Goal: Task Accomplishment & Management: Complete application form

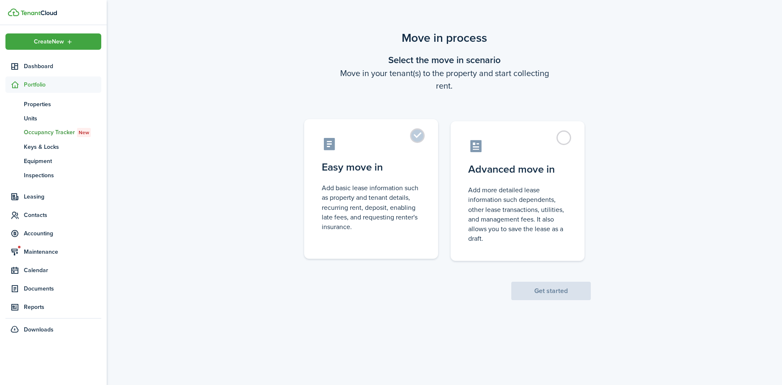
click at [416, 135] on label "Easy move in Add basic lease information such as property and tenant details, r…" at bounding box center [371, 189] width 134 height 140
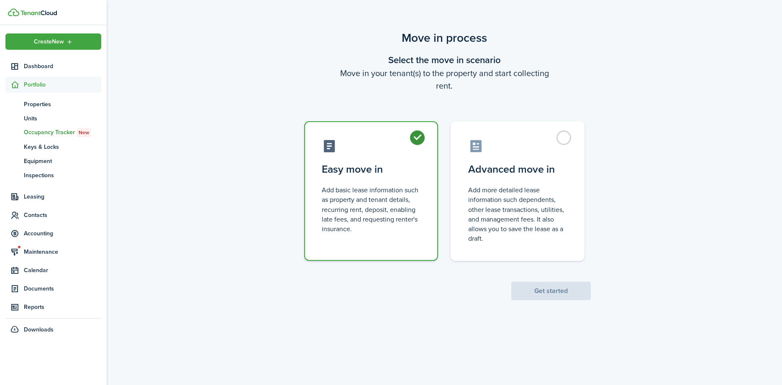
radio input "true"
click at [546, 286] on button "Get started" at bounding box center [550, 291] width 79 height 18
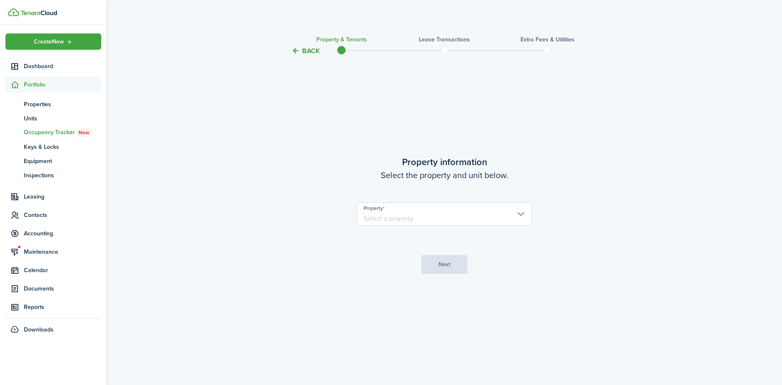
click at [518, 211] on input "Property" at bounding box center [444, 214] width 176 height 23
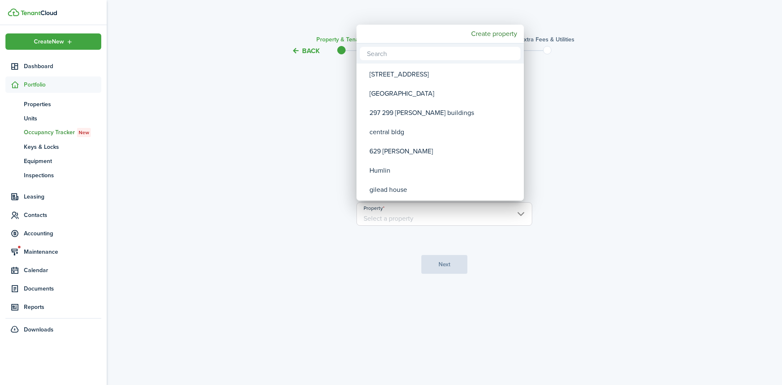
click at [521, 215] on div at bounding box center [391, 192] width 916 height 519
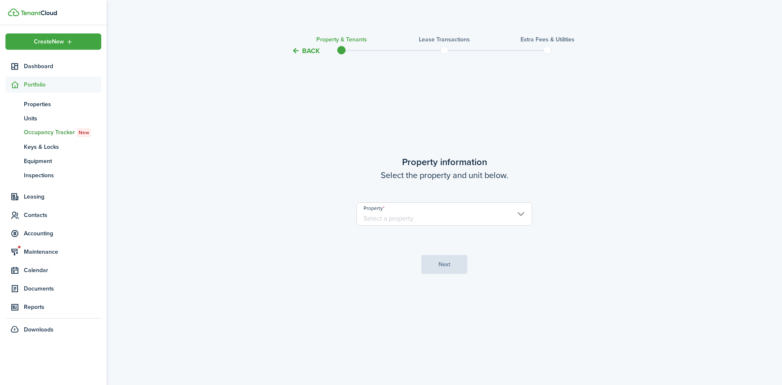
click at [520, 212] on input "Property" at bounding box center [444, 214] width 176 height 23
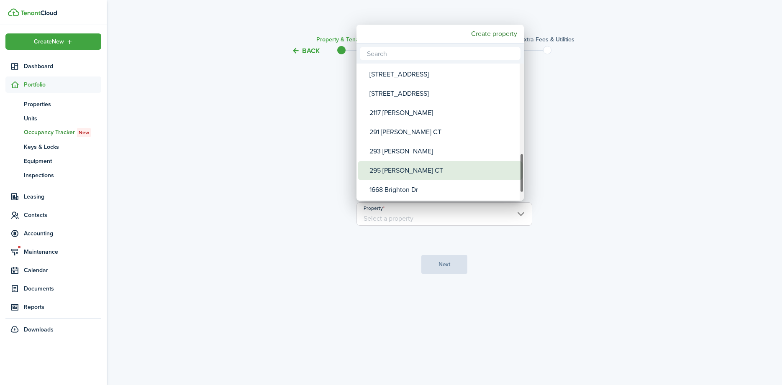
click at [435, 169] on div "295 [PERSON_NAME] CT" at bounding box center [443, 170] width 148 height 19
type input "295 [PERSON_NAME] CT"
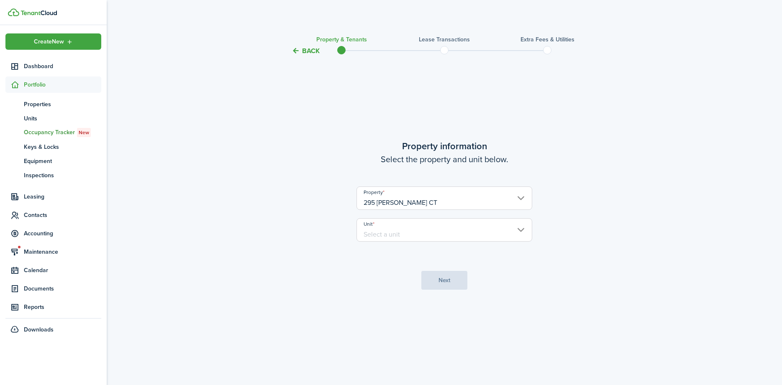
click at [520, 229] on input "Unit" at bounding box center [444, 229] width 176 height 23
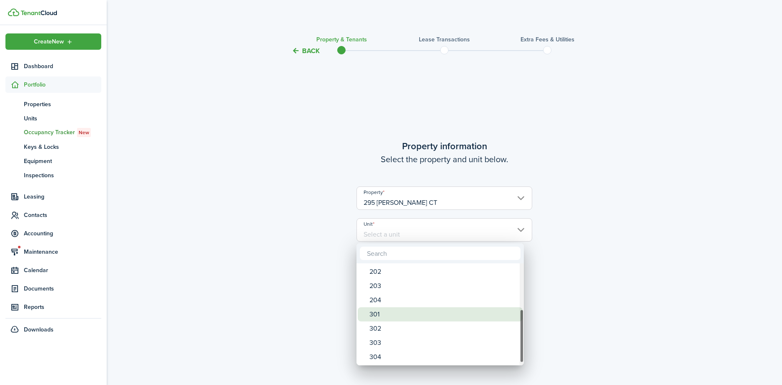
click at [418, 312] on div "301" at bounding box center [443, 315] width 148 height 14
type input "301"
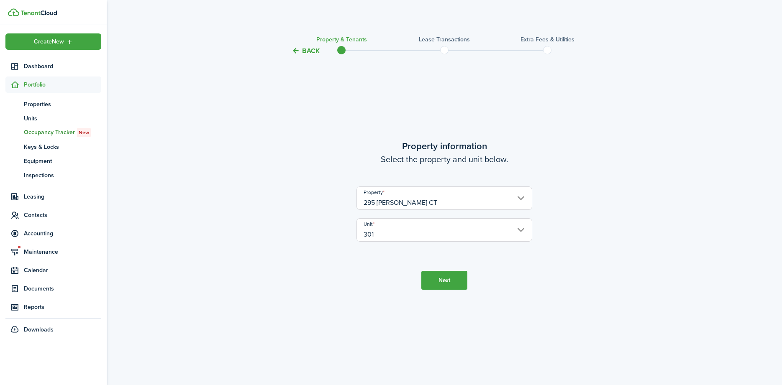
click at [447, 282] on button "Next" at bounding box center [444, 280] width 46 height 19
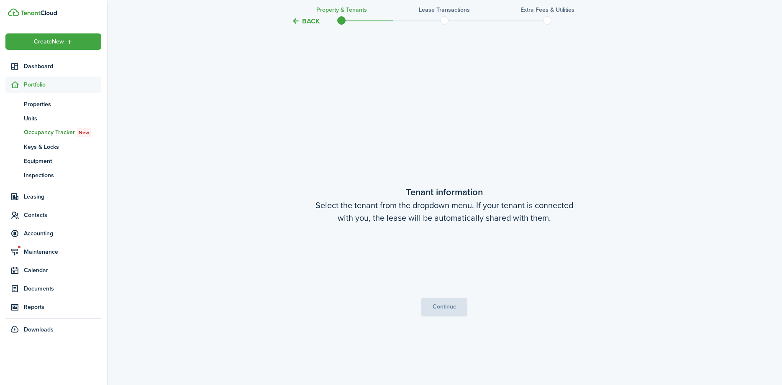
scroll to position [329, 0]
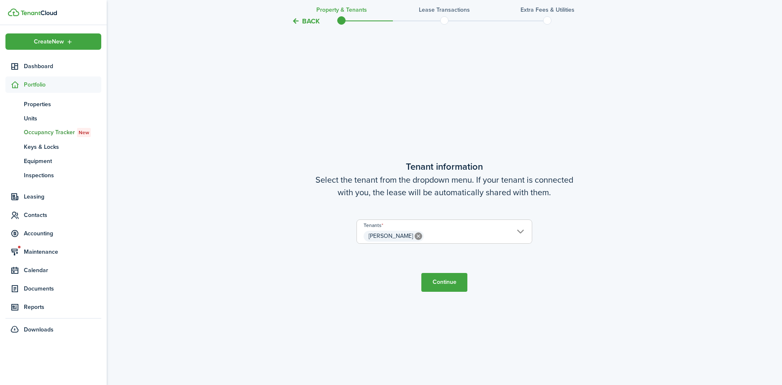
click at [438, 278] on button "Continue" at bounding box center [444, 282] width 46 height 19
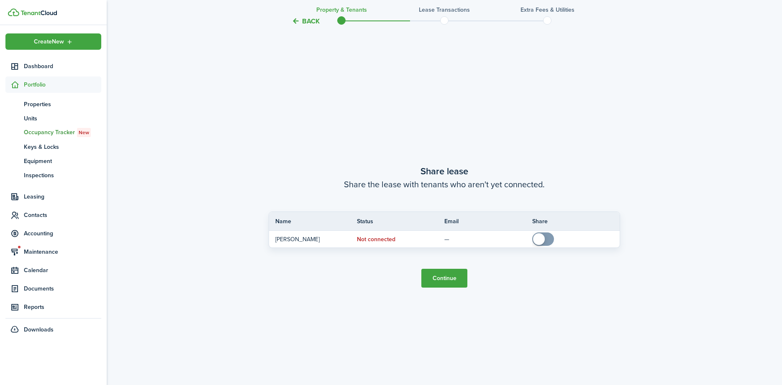
scroll to position [715, 0]
click at [438, 278] on button "Continue" at bounding box center [444, 278] width 46 height 19
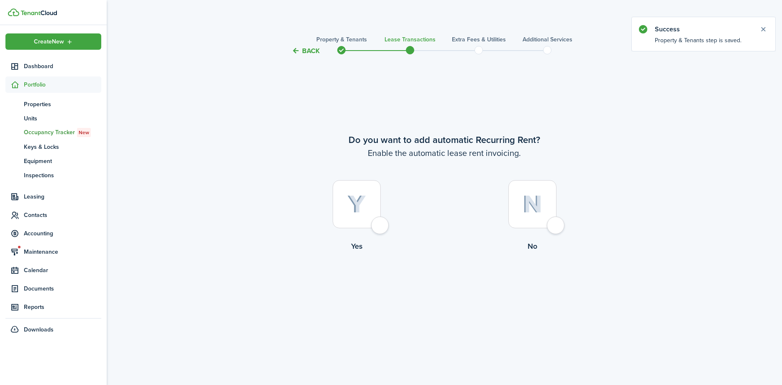
click at [381, 228] on div at bounding box center [357, 204] width 48 height 48
radio input "true"
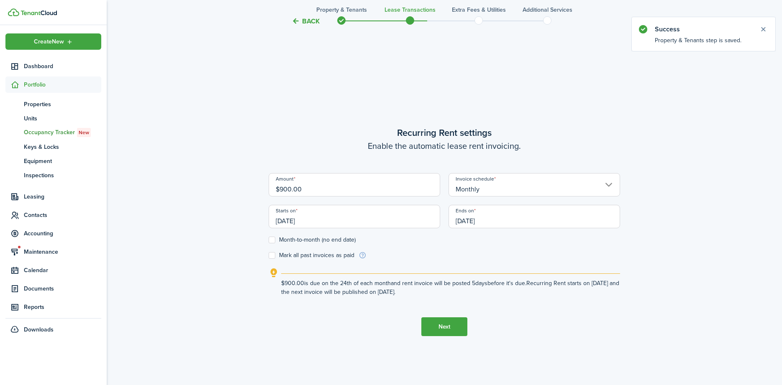
scroll to position [329, 0]
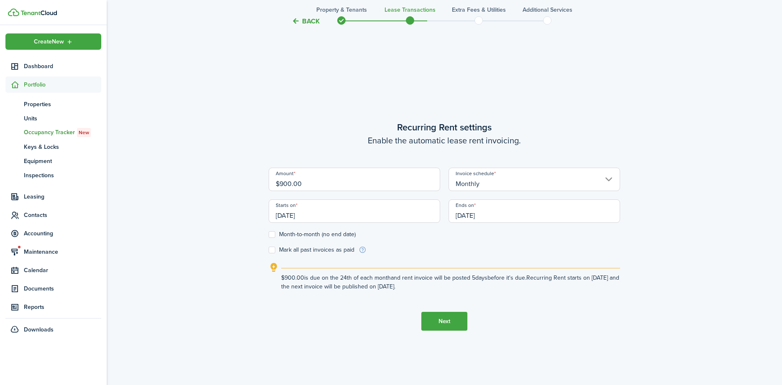
click at [310, 182] on input "$900.00" at bounding box center [355, 179] width 172 height 23
click at [520, 179] on input "Monthly" at bounding box center [535, 179] width 172 height 23
type input "$1,200.00"
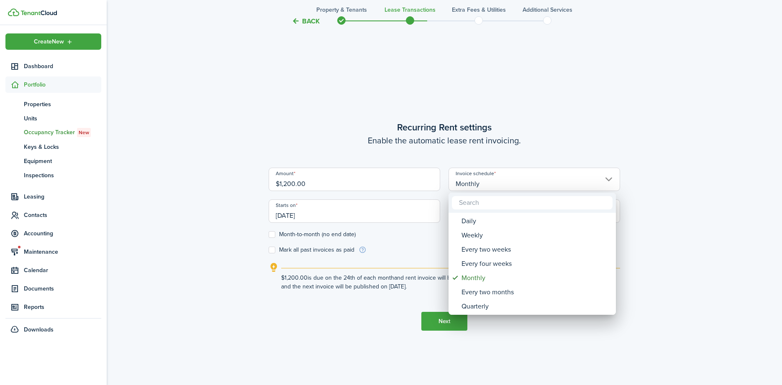
click at [355, 215] on div at bounding box center [391, 192] width 916 height 519
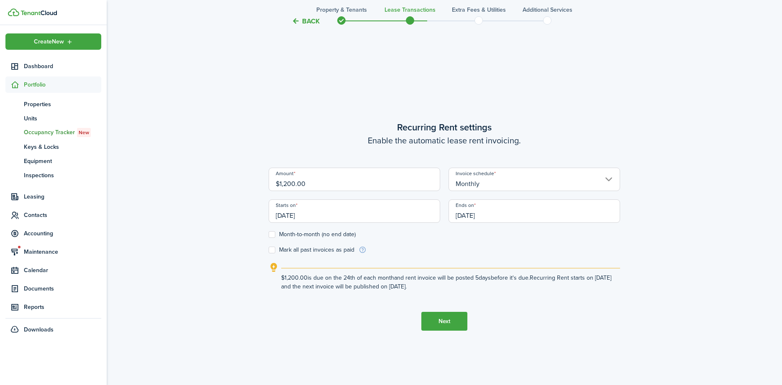
click at [346, 215] on input "[DATE]" at bounding box center [355, 211] width 172 height 23
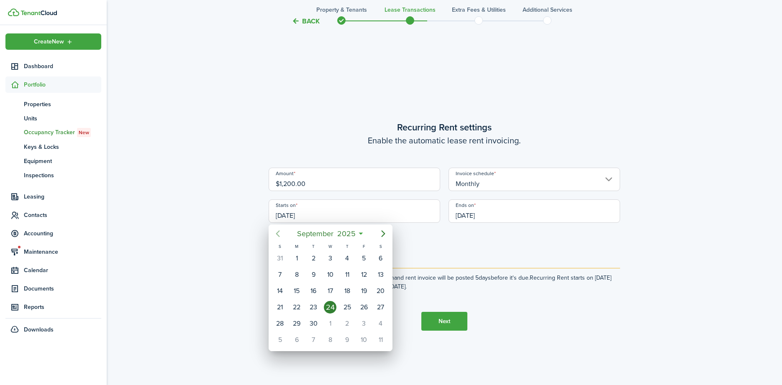
click at [276, 233] on icon "Previous page" at bounding box center [278, 234] width 10 height 10
click at [364, 258] on div "1" at bounding box center [364, 258] width 13 height 13
type input "[DATE]"
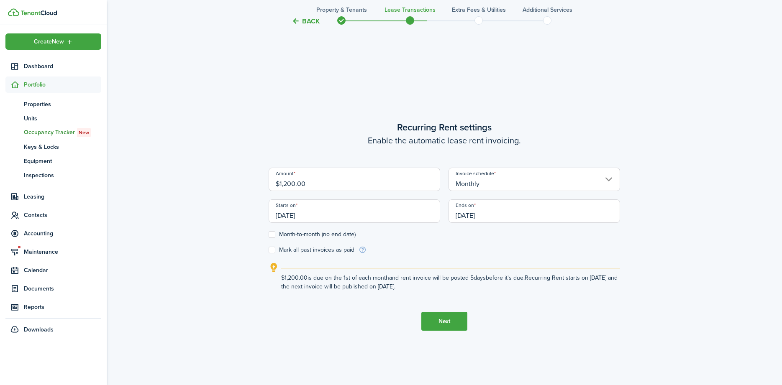
click at [497, 215] on input "[DATE]" at bounding box center [535, 211] width 172 height 23
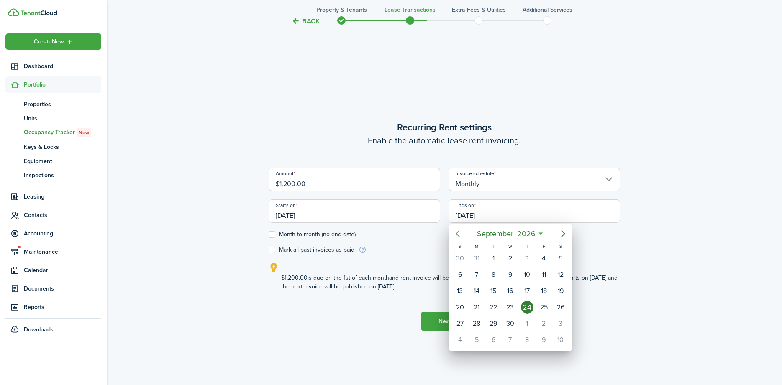
click at [456, 232] on icon "Previous page" at bounding box center [458, 234] width 10 height 10
click at [547, 323] on div "31" at bounding box center [544, 324] width 13 height 13
type input "[DATE]"
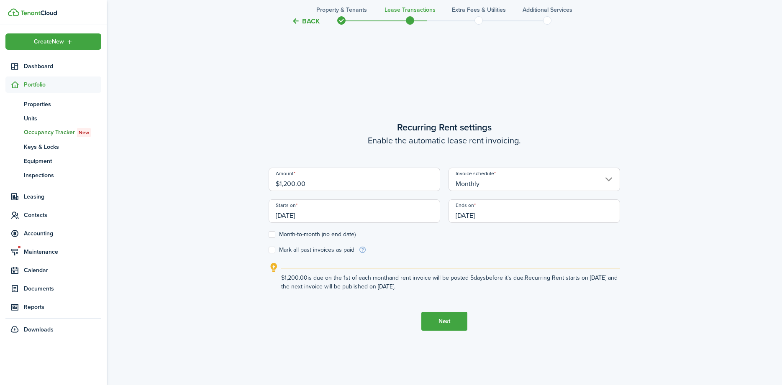
click at [434, 320] on button "Next" at bounding box center [444, 321] width 46 height 19
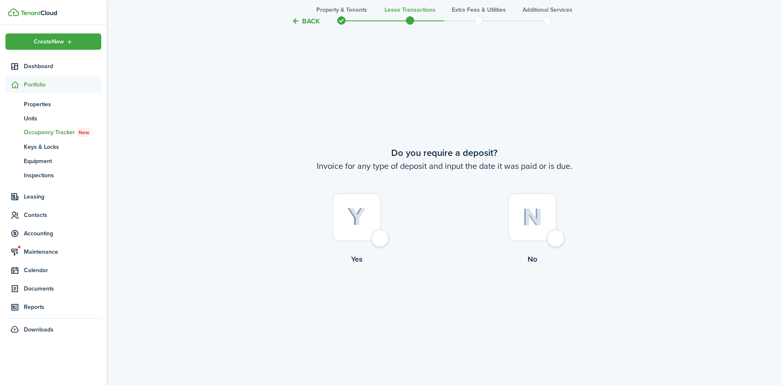
scroll to position [715, 0]
click at [375, 240] on div at bounding box center [357, 216] width 48 height 48
radio input "true"
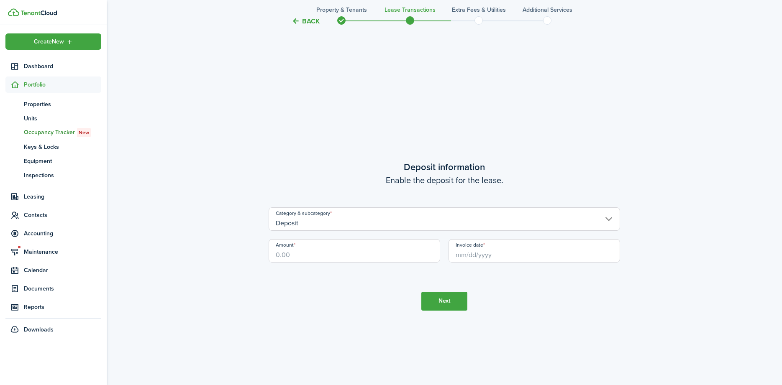
scroll to position [1100, 0]
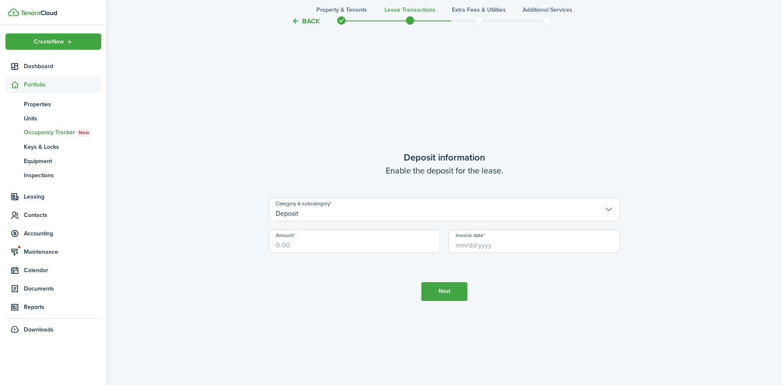
click at [301, 242] on input "Amount" at bounding box center [355, 241] width 172 height 23
click at [472, 242] on input "Invoice date" at bounding box center [535, 241] width 172 height 23
type input "$1,200.00"
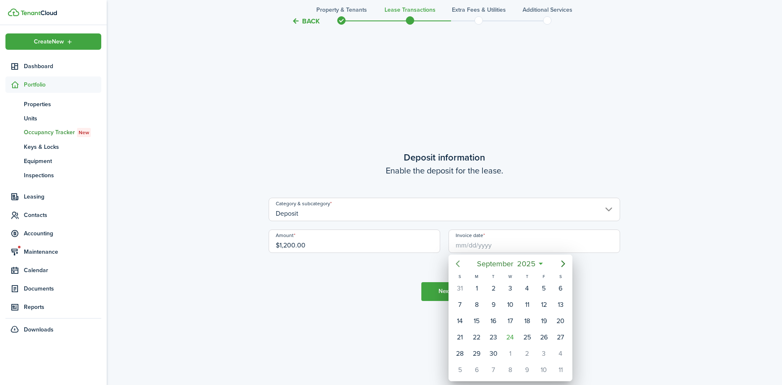
click at [462, 265] on icon "Previous page" at bounding box center [458, 264] width 10 height 10
click at [479, 351] on div "25" at bounding box center [476, 354] width 13 height 13
type input "[DATE]"
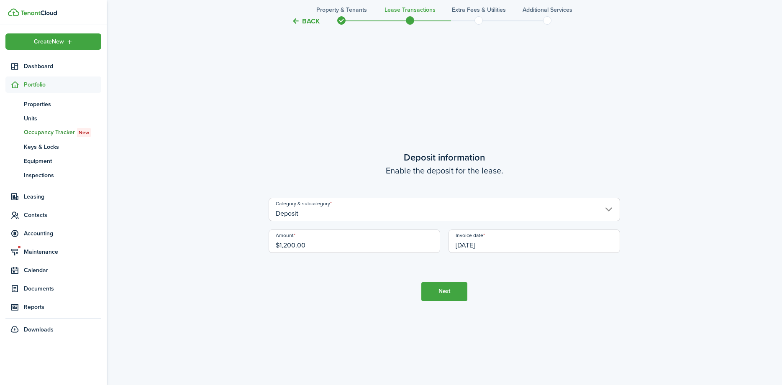
click at [439, 292] on button "Next" at bounding box center [444, 291] width 46 height 19
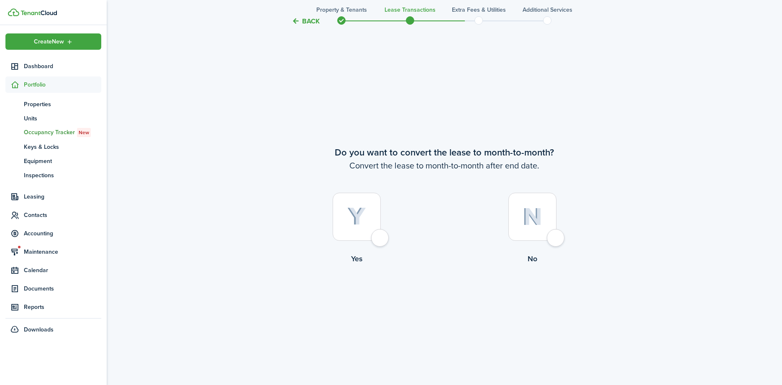
scroll to position [1485, 0]
click at [554, 236] on div at bounding box center [532, 216] width 48 height 48
radio input "true"
click at [447, 299] on button "Continue" at bounding box center [444, 297] width 46 height 19
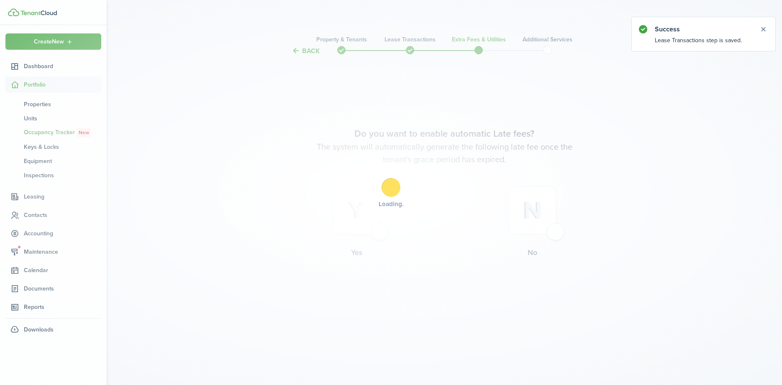
scroll to position [0, 0]
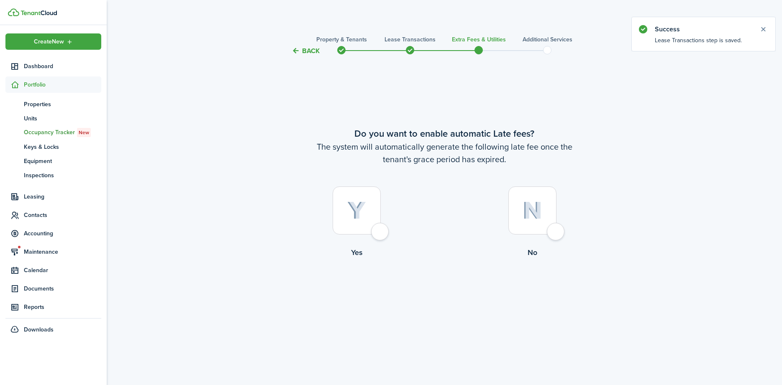
click at [554, 230] on div at bounding box center [532, 211] width 48 height 48
radio input "true"
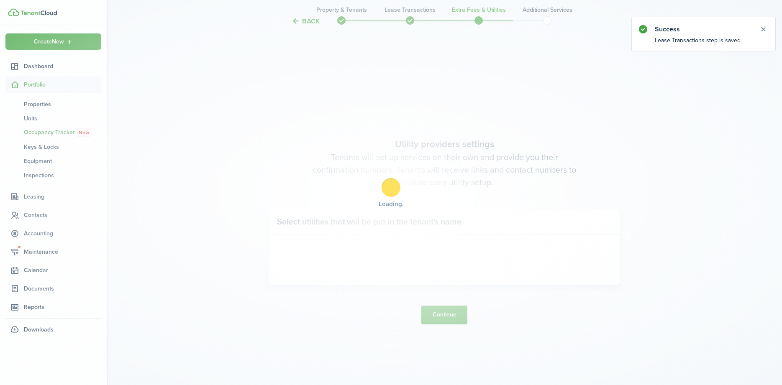
scroll to position [329, 0]
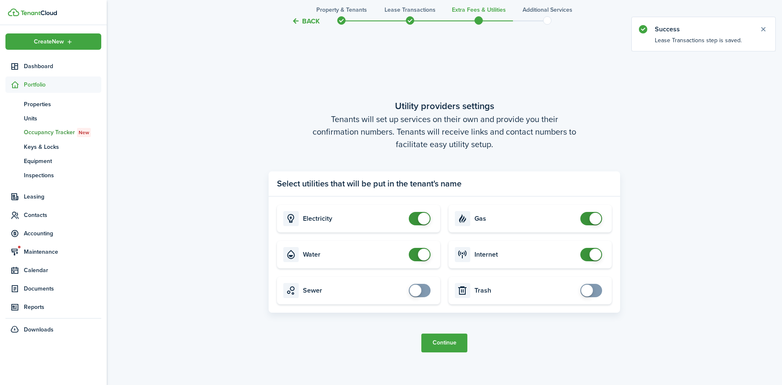
click at [436, 341] on button "Continue" at bounding box center [444, 343] width 46 height 19
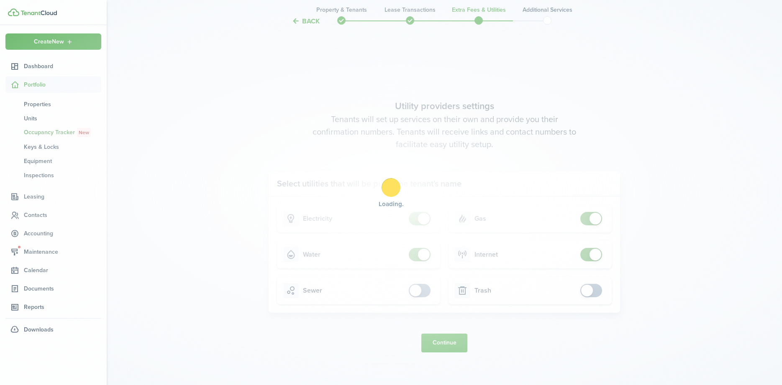
scroll to position [0, 0]
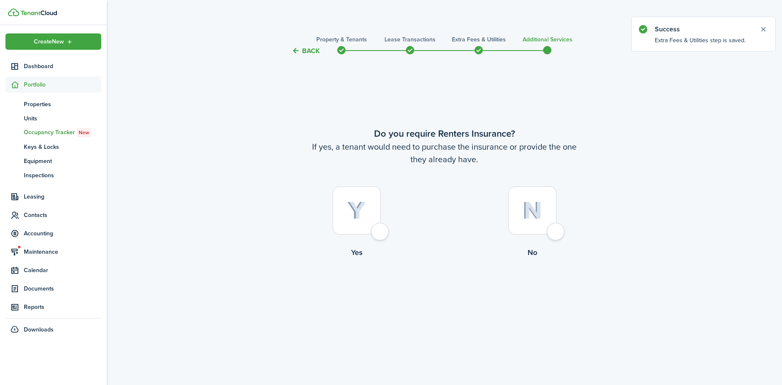
click at [556, 233] on div at bounding box center [532, 211] width 48 height 48
radio input "true"
click at [455, 291] on button "Complete move in" at bounding box center [445, 293] width 62 height 19
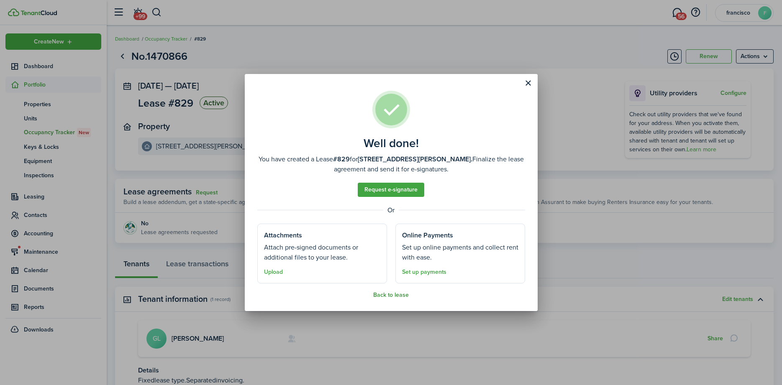
click at [386, 293] on button "Back to lease" at bounding box center [391, 295] width 36 height 7
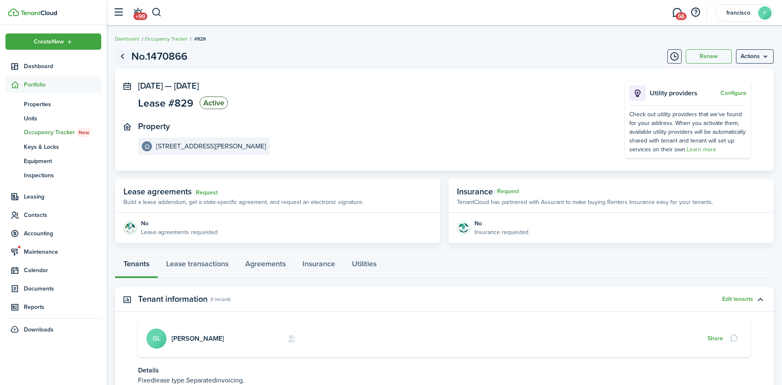
click at [122, 53] on link "Go back" at bounding box center [122, 56] width 14 height 14
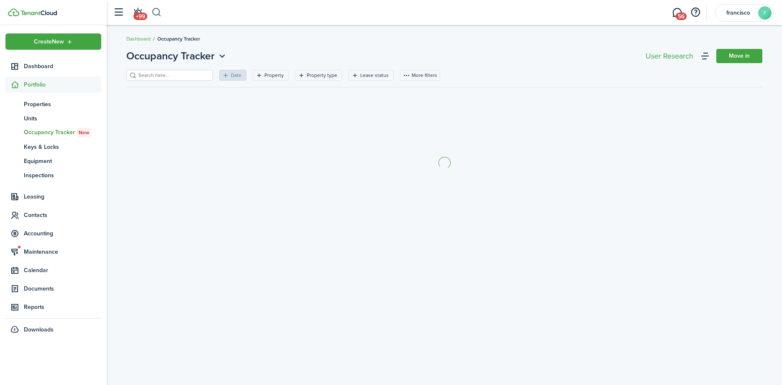
click at [157, 11] on button "button" at bounding box center [156, 12] width 10 height 14
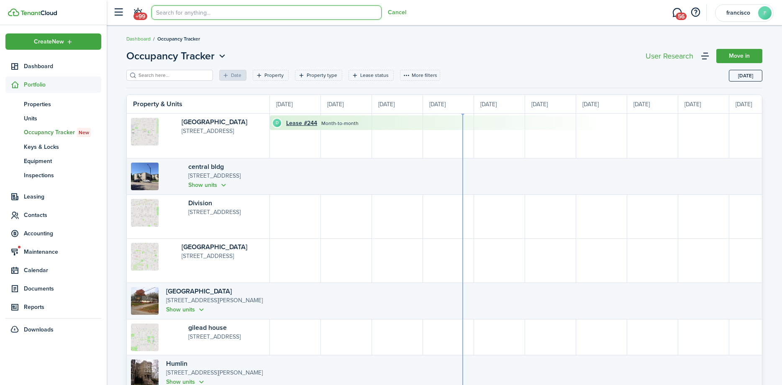
scroll to position [0, 153]
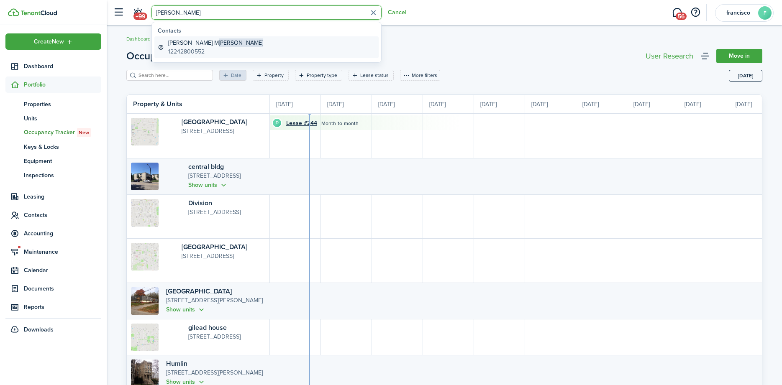
type input "[PERSON_NAME]"
click at [188, 41] on global-search-item-title "[PERSON_NAME] M [PERSON_NAME]" at bounding box center [215, 42] width 95 height 9
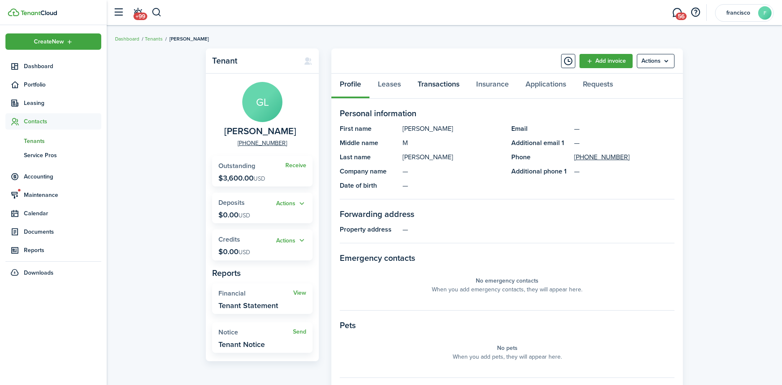
click at [423, 78] on link "Transactions" at bounding box center [438, 86] width 59 height 25
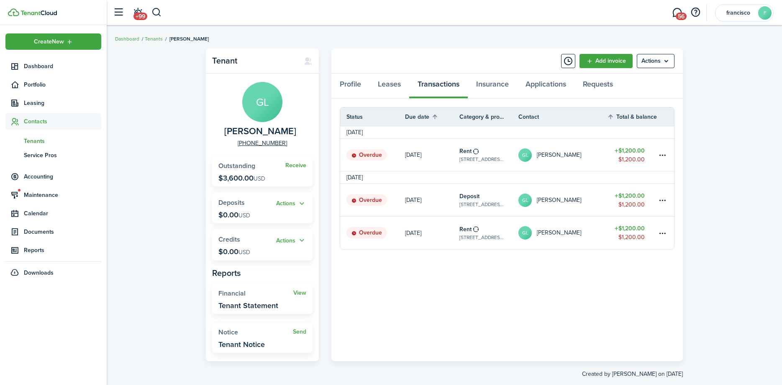
click at [359, 198] on status "Overdue" at bounding box center [366, 201] width 41 height 12
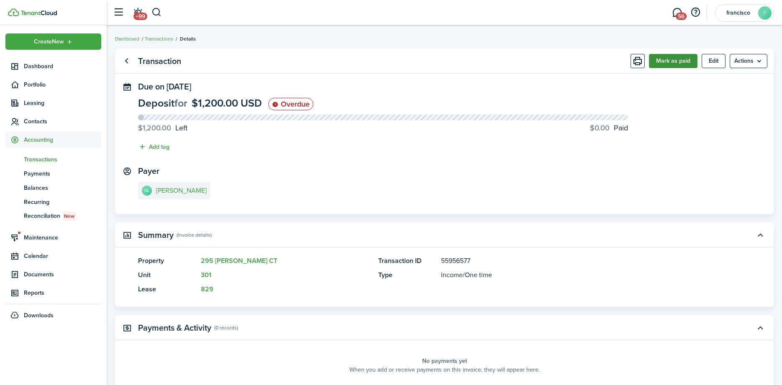
click at [656, 61] on button "Mark as paid" at bounding box center [673, 61] width 49 height 14
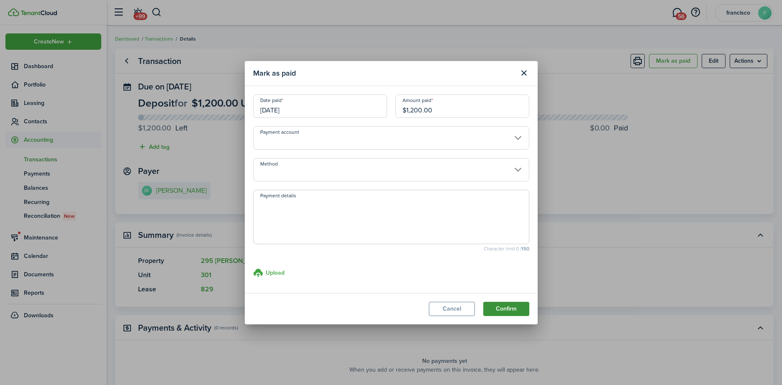
click at [504, 308] on button "Confirm" at bounding box center [506, 309] width 46 height 14
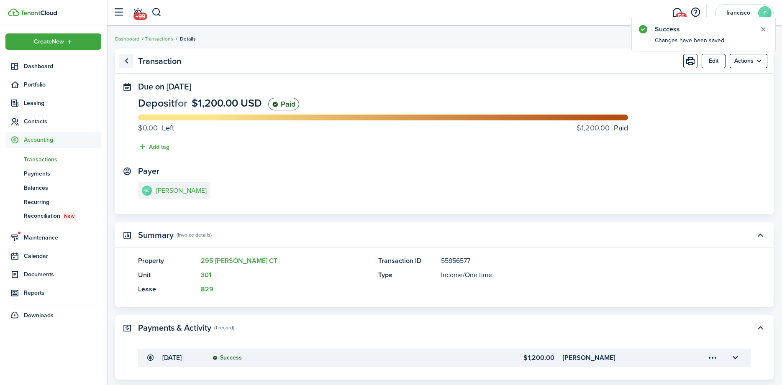
click at [125, 63] on link "Go back" at bounding box center [126, 61] width 14 height 14
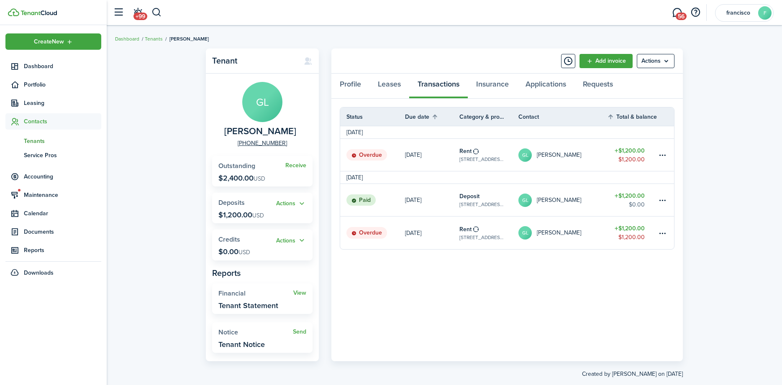
click at [364, 232] on status "Overdue" at bounding box center [366, 233] width 41 height 12
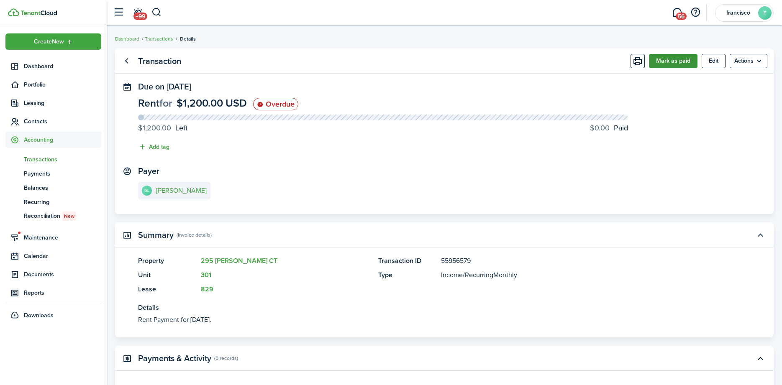
click at [670, 62] on button "Mark as paid" at bounding box center [673, 61] width 49 height 14
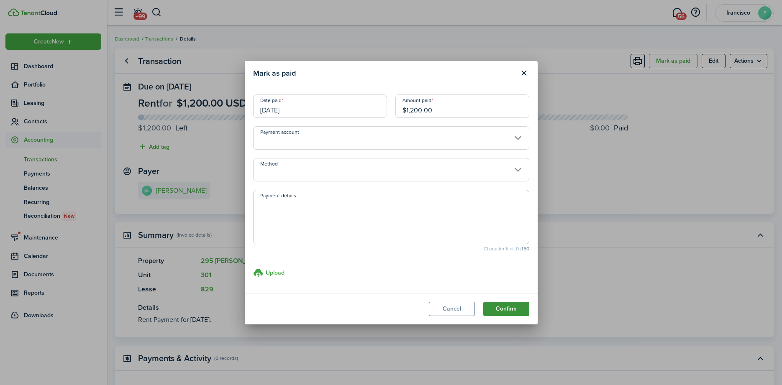
click at [500, 307] on button "Confirm" at bounding box center [506, 309] width 46 height 14
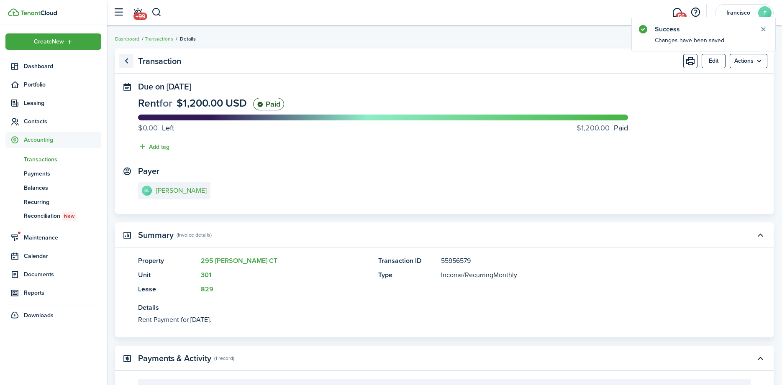
click at [124, 62] on link "Go back" at bounding box center [126, 61] width 14 height 14
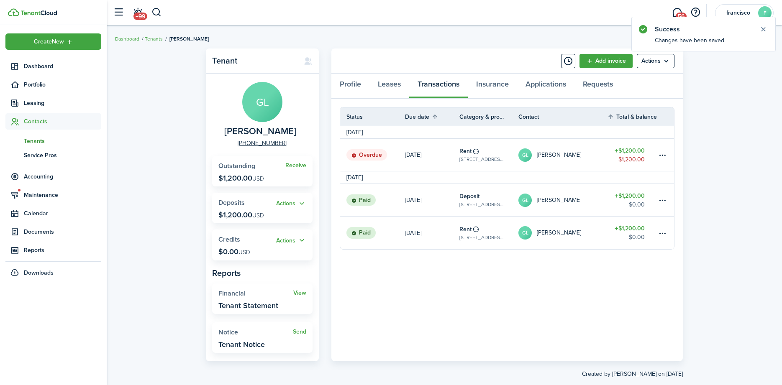
click at [374, 153] on status "Overdue" at bounding box center [366, 155] width 41 height 12
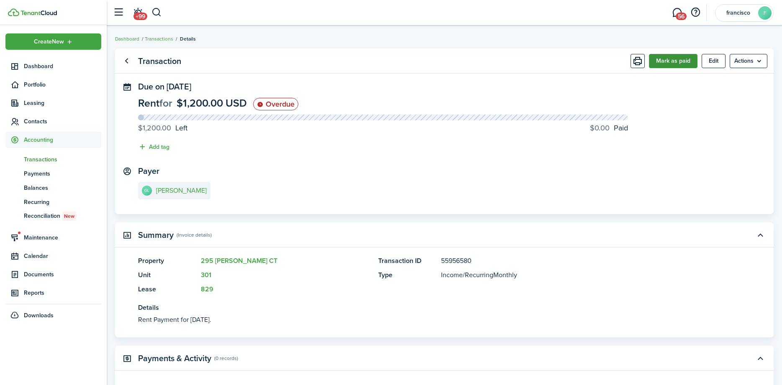
click at [663, 60] on button "Mark as paid" at bounding box center [673, 61] width 49 height 14
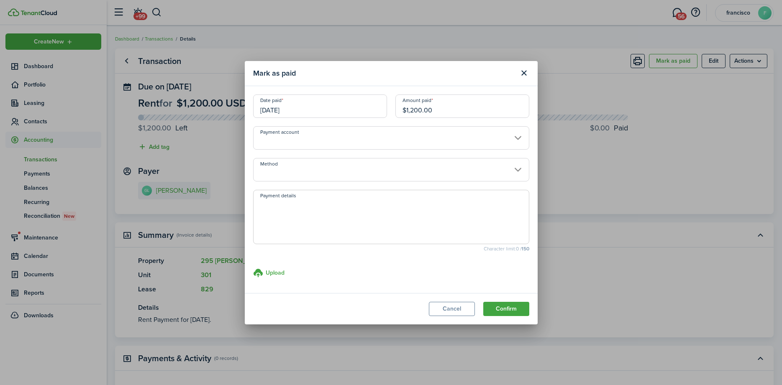
click at [434, 110] on input "$1,200.00" at bounding box center [462, 106] width 134 height 23
type input "$213.00"
click at [495, 308] on button "Confirm" at bounding box center [506, 309] width 46 height 14
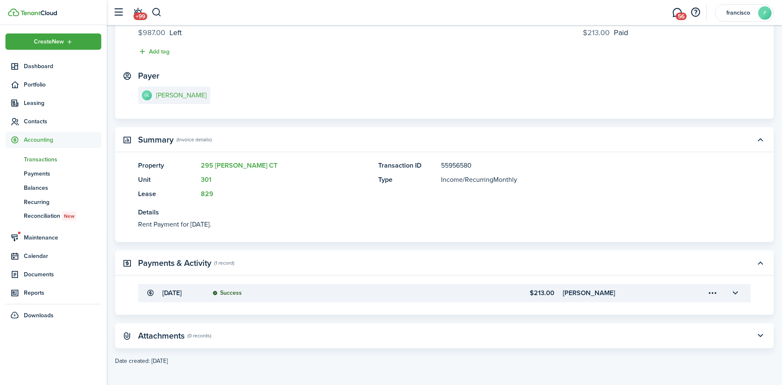
scroll to position [99, 0]
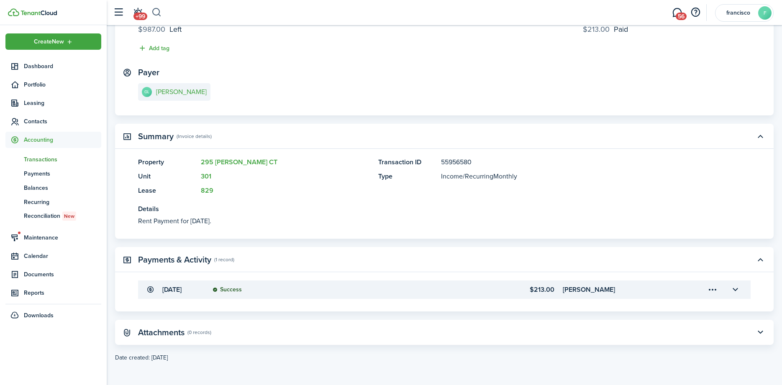
click at [157, 15] on button "button" at bounding box center [156, 12] width 10 height 14
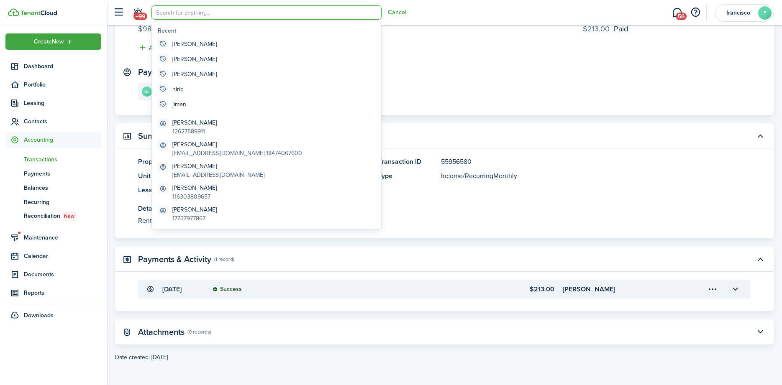
scroll to position [0, 0]
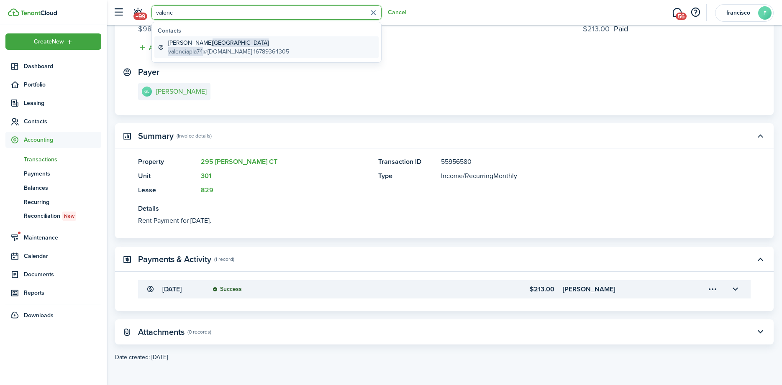
type input "valenc"
click at [172, 43] on global-search-item-title "[PERSON_NAME][GEOGRAPHIC_DATA]" at bounding box center [228, 42] width 121 height 9
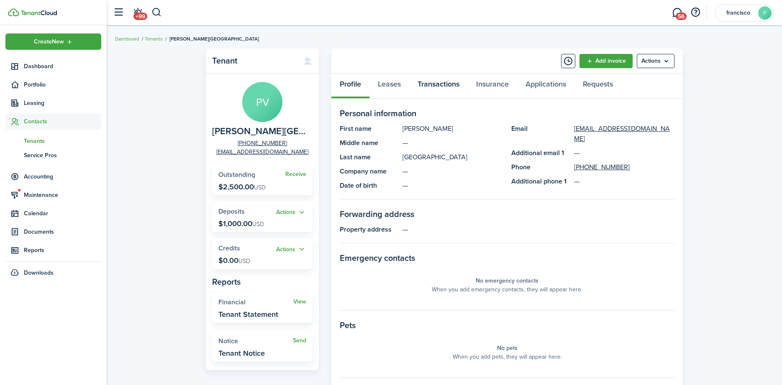
click at [424, 82] on link "Transactions" at bounding box center [438, 86] width 59 height 25
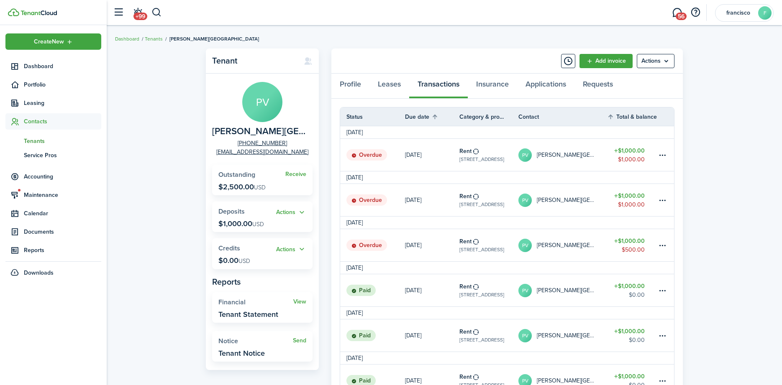
click at [356, 241] on status "Overdue" at bounding box center [366, 246] width 41 height 12
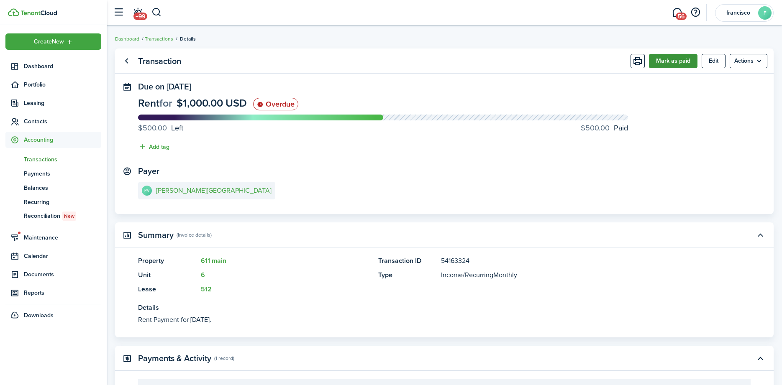
click at [667, 62] on button "Mark as paid" at bounding box center [673, 61] width 49 height 14
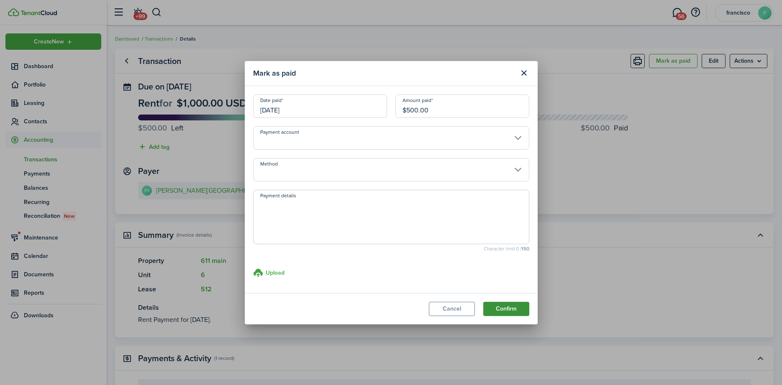
click at [508, 310] on button "Confirm" at bounding box center [506, 309] width 46 height 14
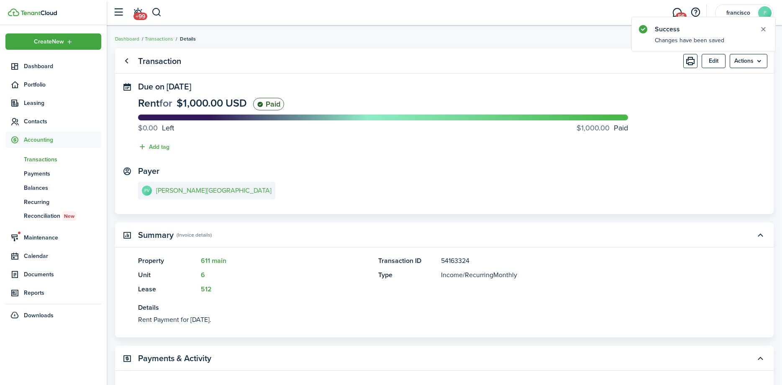
click at [127, 62] on link "Go back" at bounding box center [126, 61] width 14 height 14
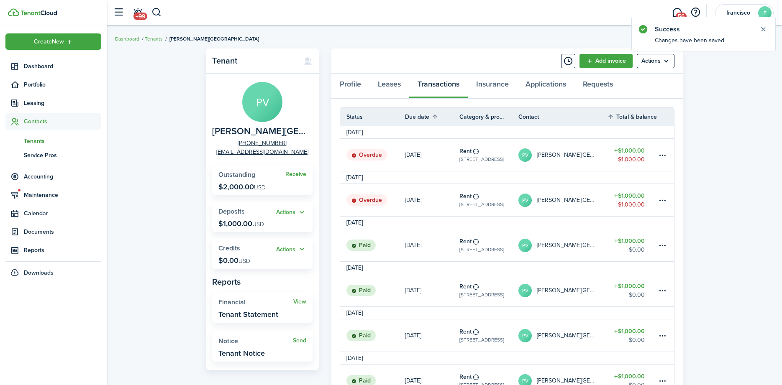
click at [369, 197] on status "Overdue" at bounding box center [366, 201] width 41 height 12
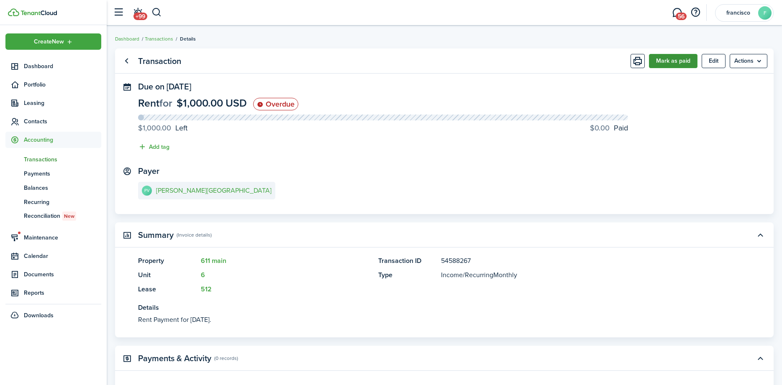
click at [663, 62] on button "Mark as paid" at bounding box center [673, 61] width 49 height 14
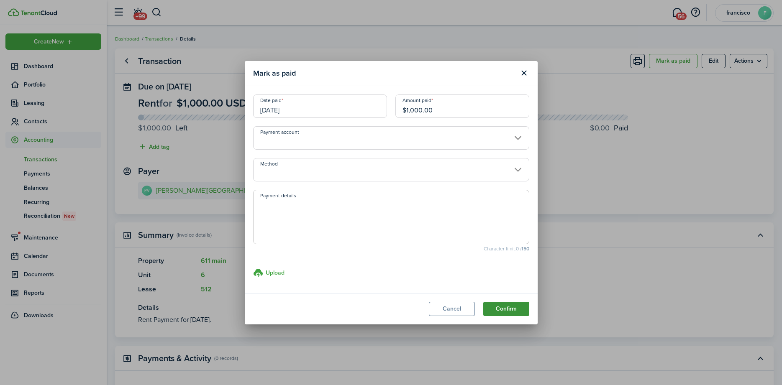
click at [512, 305] on button "Confirm" at bounding box center [506, 309] width 46 height 14
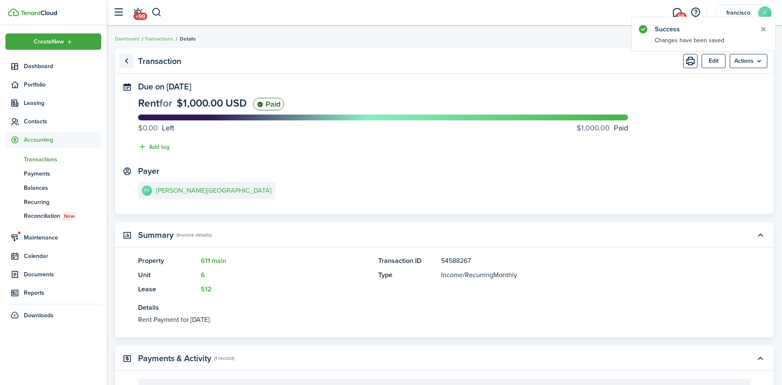
click at [128, 60] on link "Go back" at bounding box center [126, 61] width 14 height 14
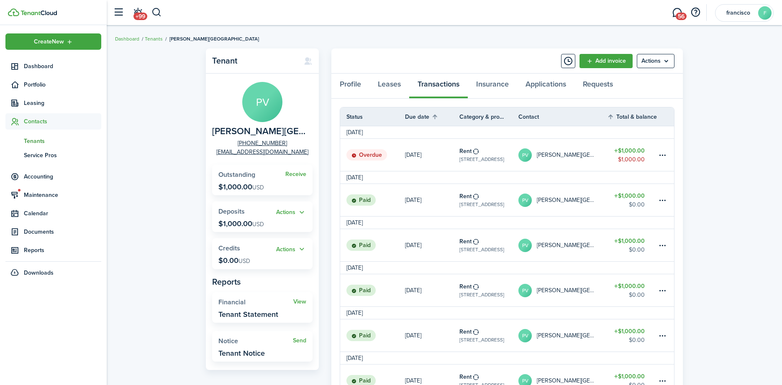
click at [362, 155] on status "Overdue" at bounding box center [366, 155] width 41 height 12
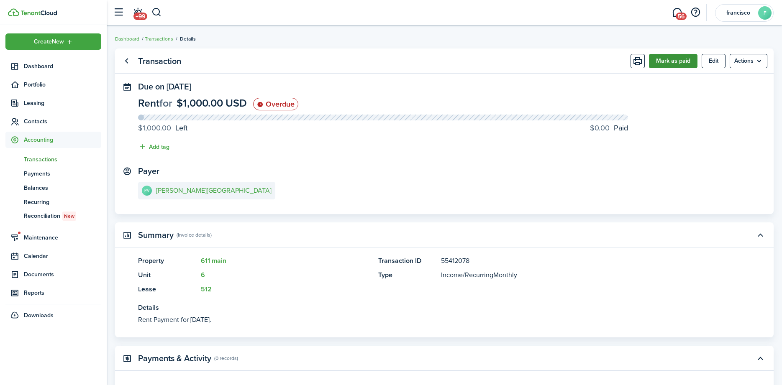
click at [660, 61] on button "Mark as paid" at bounding box center [673, 61] width 49 height 14
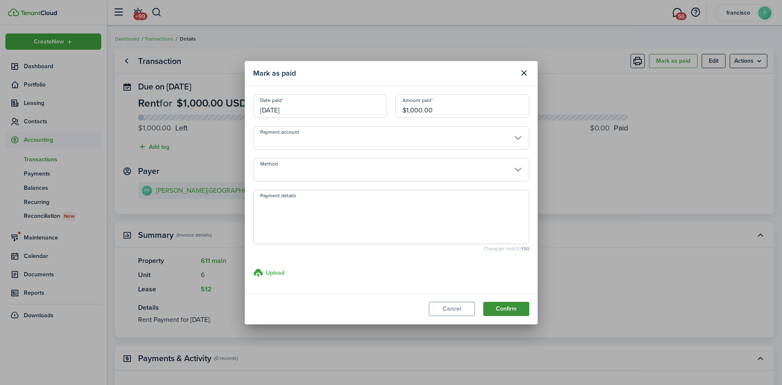
click at [497, 309] on button "Confirm" at bounding box center [506, 309] width 46 height 14
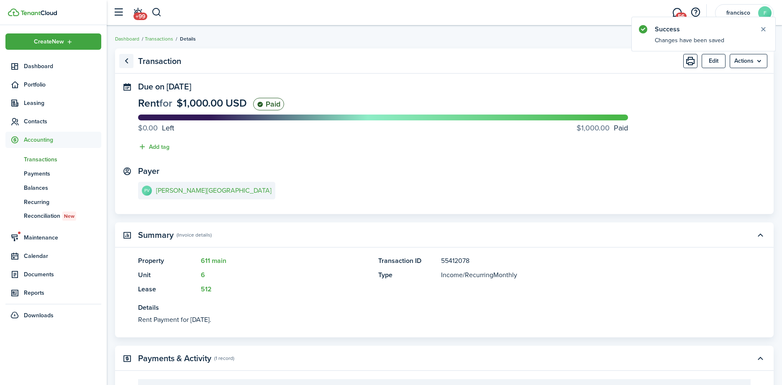
click at [125, 61] on link "Go back" at bounding box center [126, 61] width 14 height 14
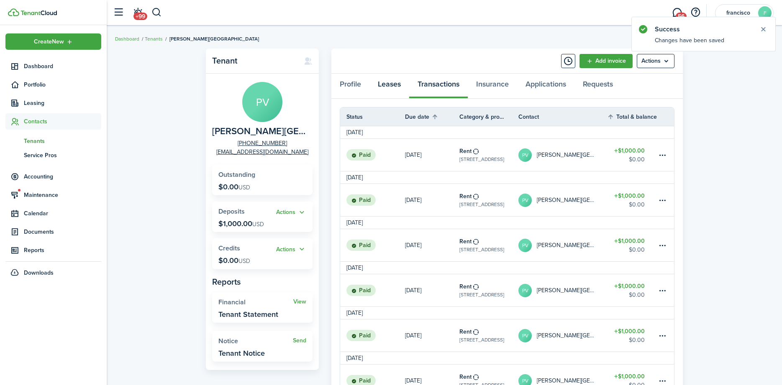
click at [389, 84] on link "Leases" at bounding box center [389, 86] width 40 height 25
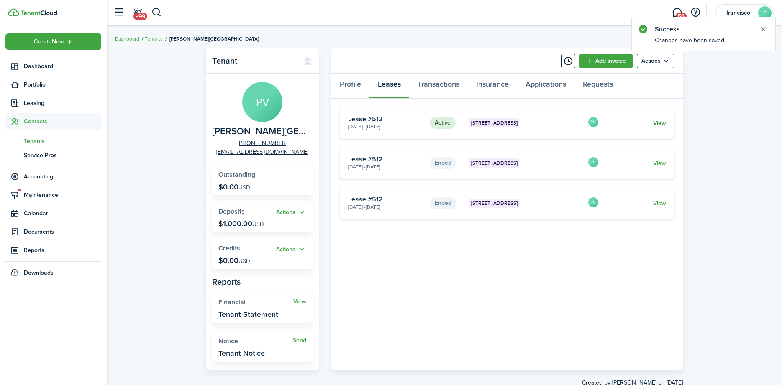
click at [662, 123] on link "View" at bounding box center [659, 123] width 13 height 9
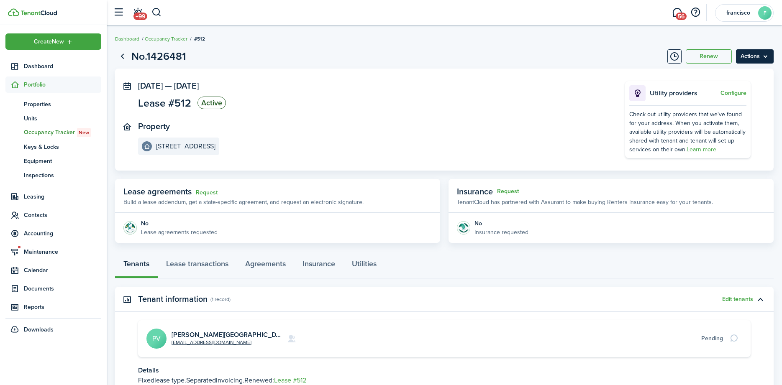
click at [754, 59] on menu-btn "Actions" at bounding box center [755, 56] width 38 height 14
click at [722, 105] on link "End Lease" at bounding box center [736, 104] width 73 height 14
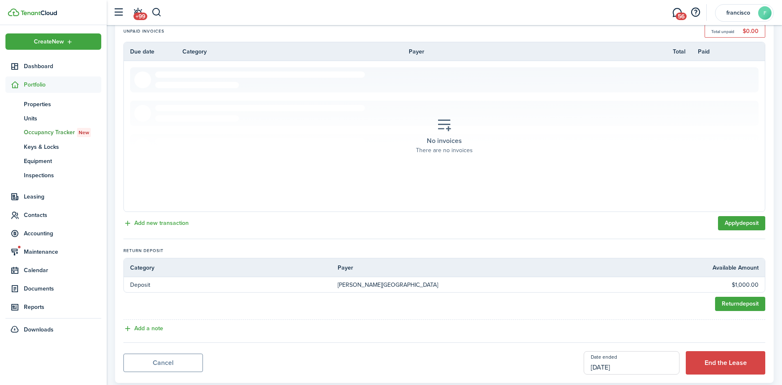
scroll to position [192, 0]
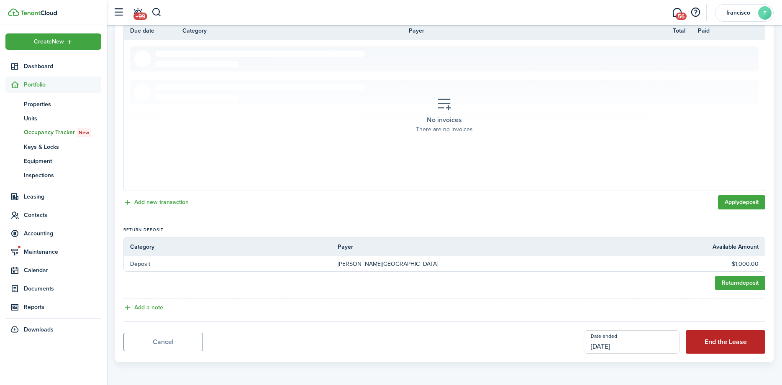
click at [732, 342] on button "End the Lease" at bounding box center [725, 342] width 79 height 23
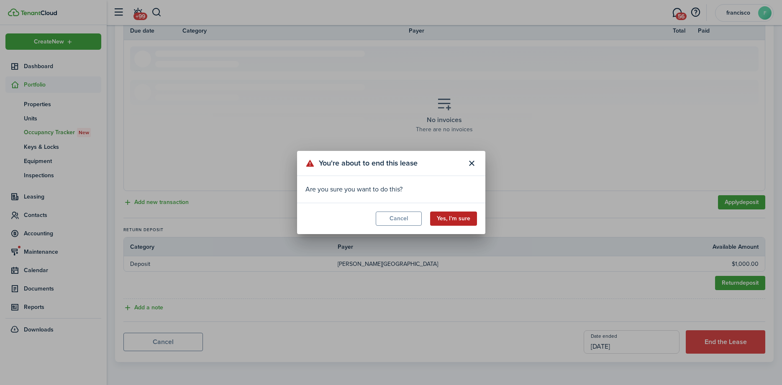
click at [451, 218] on button "Yes, I'm sure" at bounding box center [453, 219] width 47 height 14
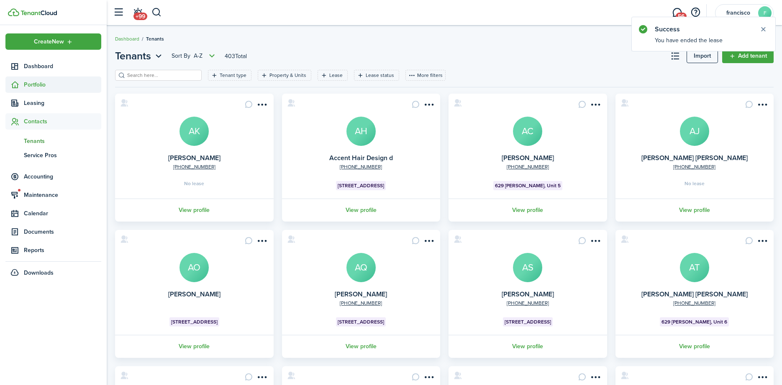
click at [58, 85] on span "Portfolio" at bounding box center [62, 84] width 77 height 9
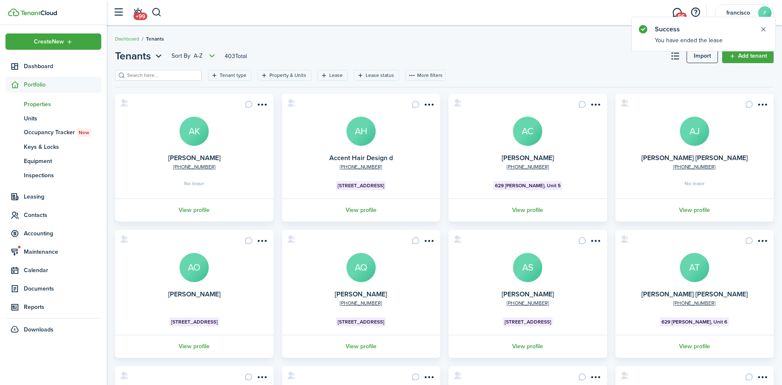
click at [54, 104] on span "Properties" at bounding box center [62, 104] width 77 height 9
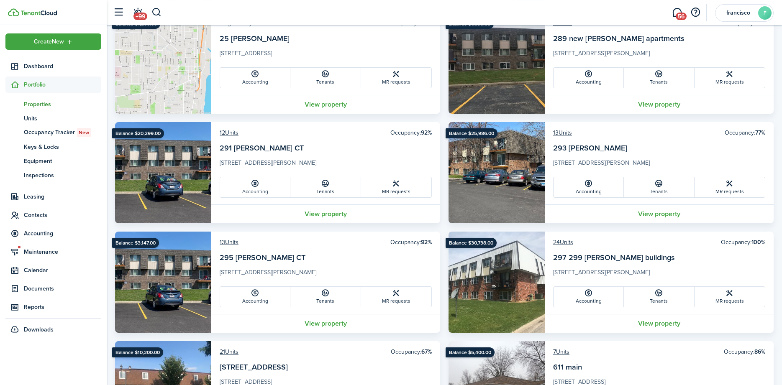
scroll to position [683, 0]
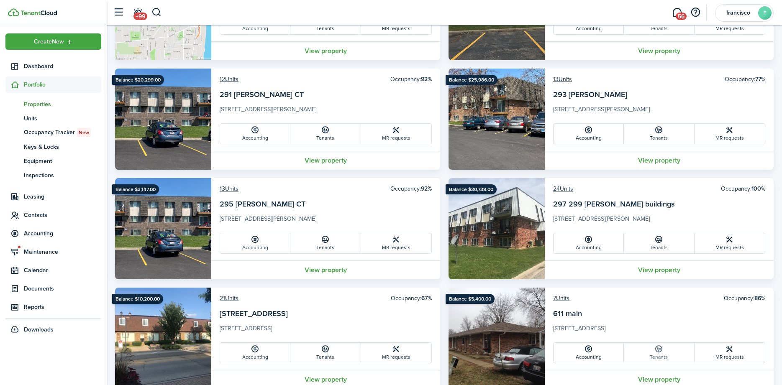
click at [659, 346] on icon at bounding box center [658, 349] width 9 height 8
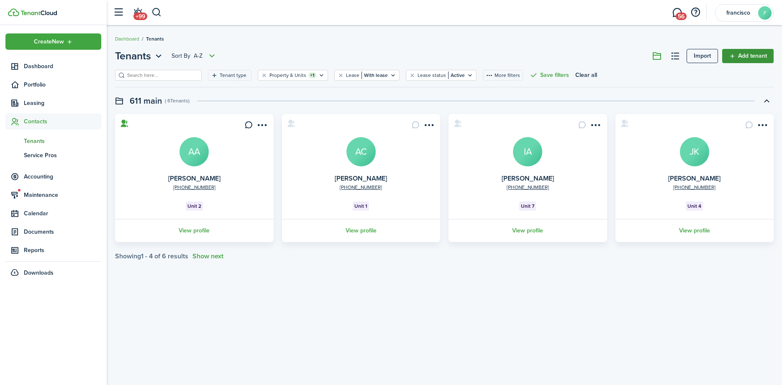
click at [744, 54] on link "Add tenant" at bounding box center [747, 56] width 51 height 14
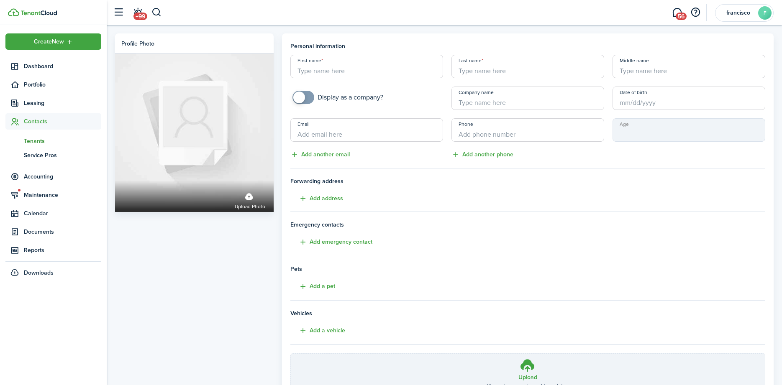
click at [313, 73] on input "First name" at bounding box center [366, 66] width 153 height 23
type input "[PERSON_NAME]"
click at [480, 69] on input "Last name" at bounding box center [527, 66] width 153 height 23
type input "[PERSON_NAME]"
click at [628, 70] on input "Middle name" at bounding box center [689, 66] width 153 height 23
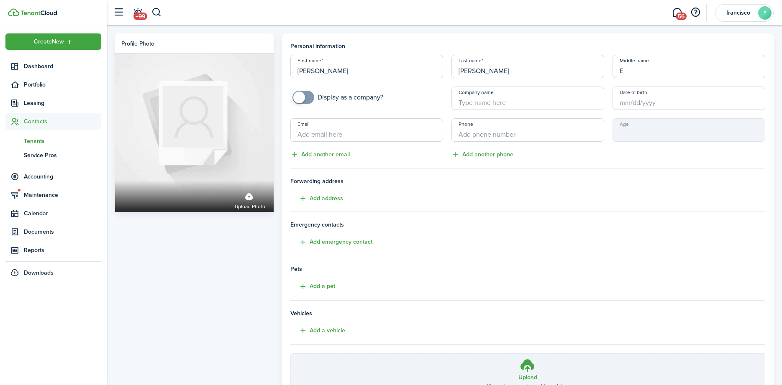
type input "E"
click at [486, 133] on input "+1" at bounding box center [527, 129] width 153 height 23
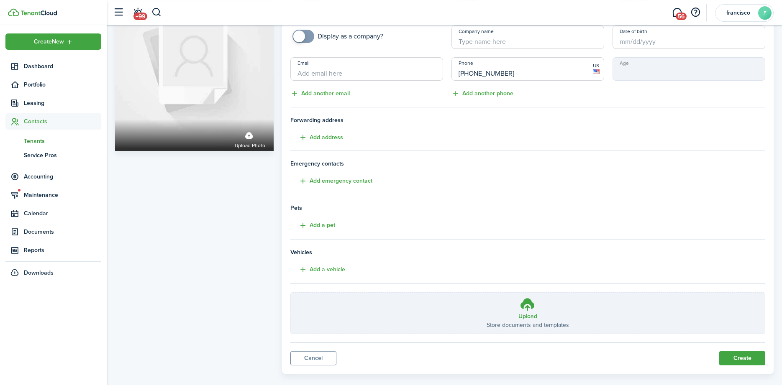
scroll to position [72, 0]
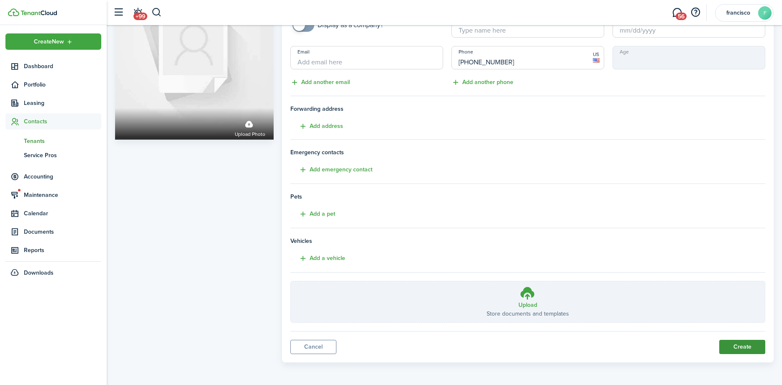
type input "[PHONE_NUMBER]"
click at [735, 342] on button "Create" at bounding box center [742, 347] width 46 height 14
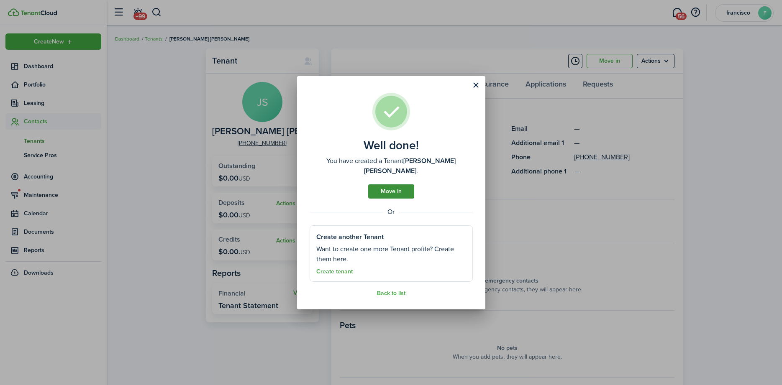
click at [387, 185] on link "Move in" at bounding box center [391, 192] width 46 height 14
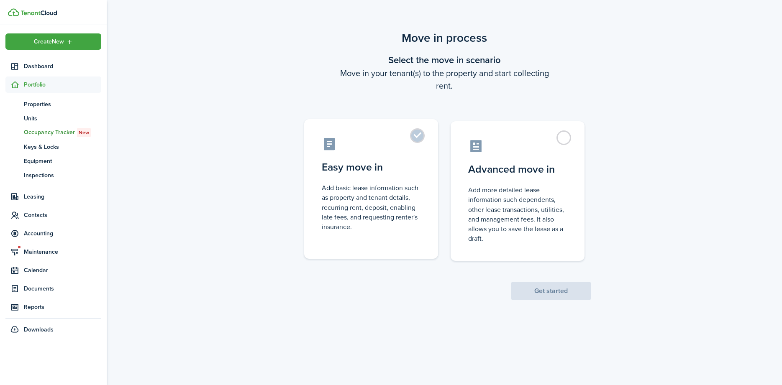
click at [415, 137] on label "Easy move in Add basic lease information such as property and tenant details, r…" at bounding box center [371, 189] width 134 height 140
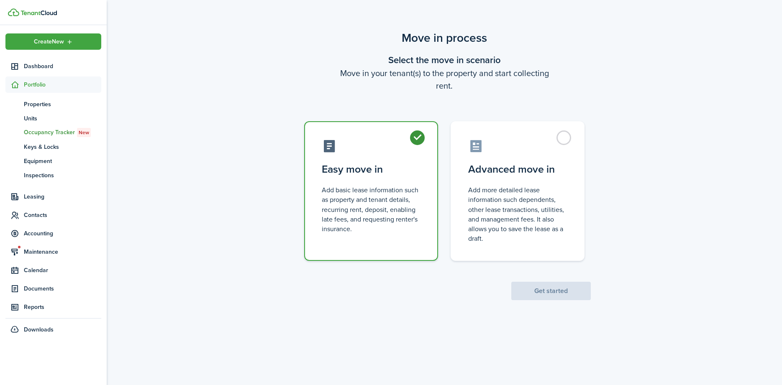
radio input "true"
click at [541, 287] on button "Get started" at bounding box center [550, 291] width 79 height 18
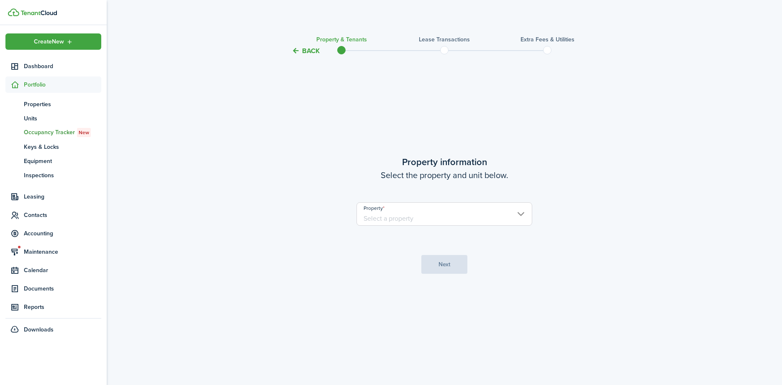
click at [523, 215] on input "Property" at bounding box center [444, 214] width 176 height 23
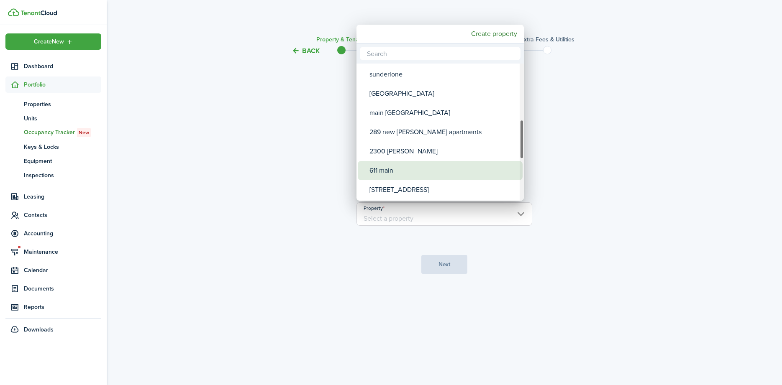
click at [403, 170] on div "611 main" at bounding box center [443, 170] width 148 height 19
type input "611 main"
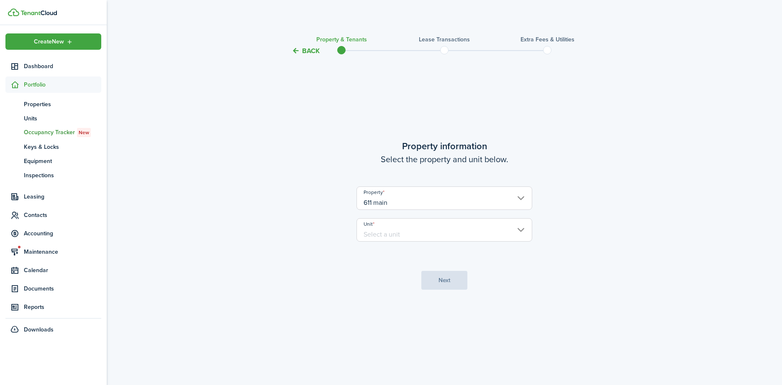
click at [520, 229] on input "Unit" at bounding box center [444, 229] width 176 height 23
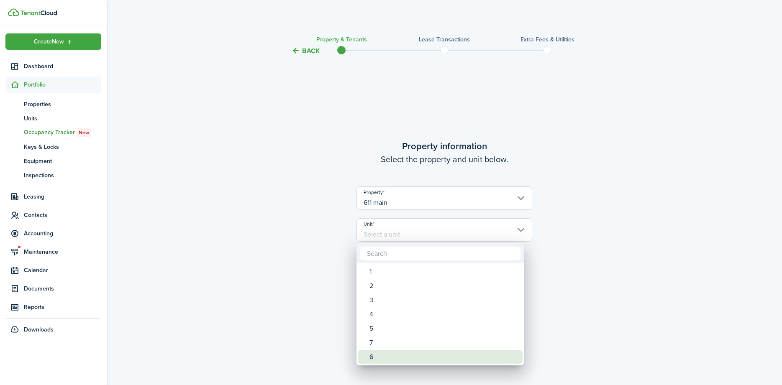
click at [382, 357] on div "6" at bounding box center [443, 357] width 148 height 14
type input "6"
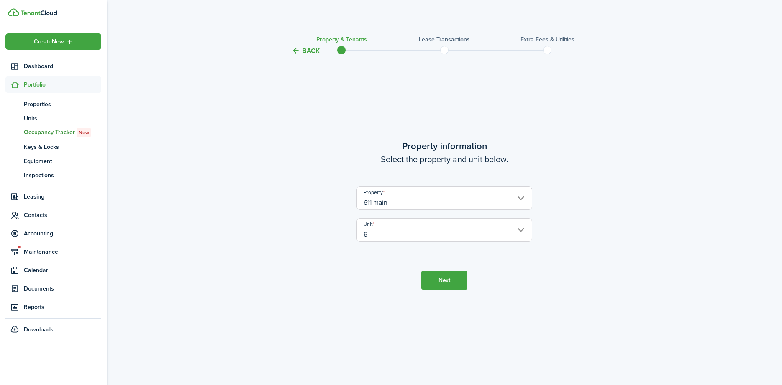
click at [433, 281] on button "Next" at bounding box center [444, 280] width 46 height 19
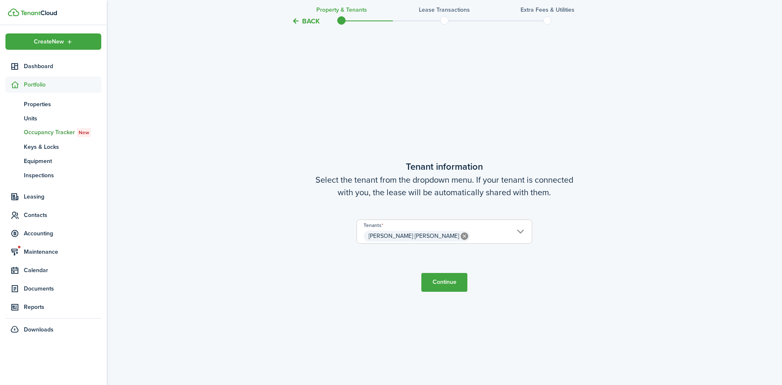
click at [434, 285] on button "Continue" at bounding box center [444, 282] width 46 height 19
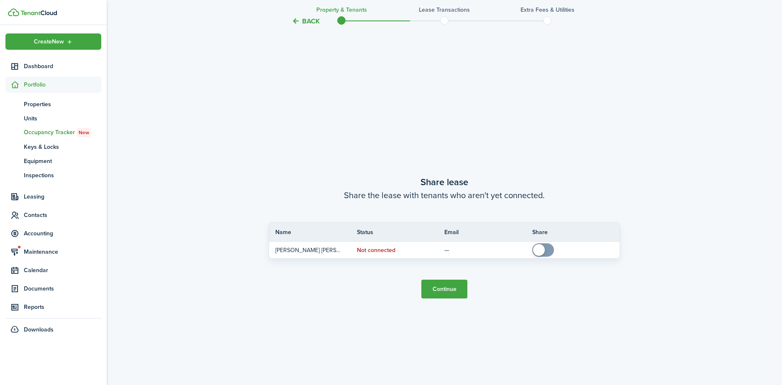
scroll to position [715, 0]
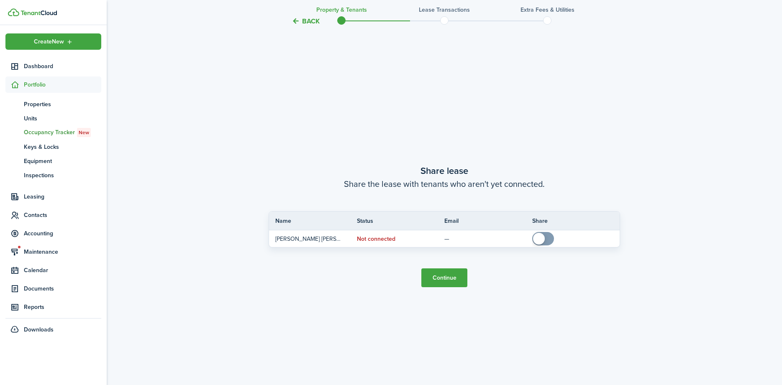
click at [435, 279] on button "Continue" at bounding box center [444, 278] width 46 height 19
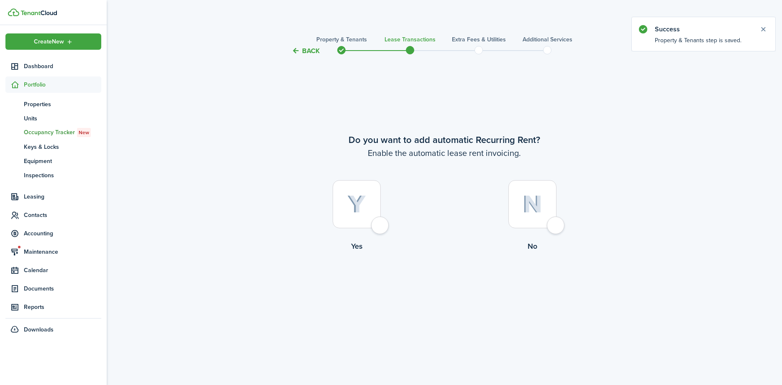
click at [379, 227] on div at bounding box center [357, 204] width 48 height 48
radio input "true"
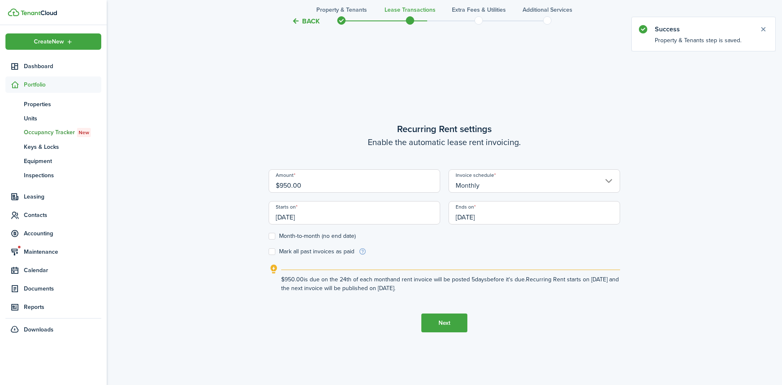
scroll to position [329, 0]
click at [286, 183] on input "$950.00" at bounding box center [355, 179] width 172 height 23
click at [314, 215] on input "[DATE]" at bounding box center [355, 211] width 172 height 23
type input "$1,000.00"
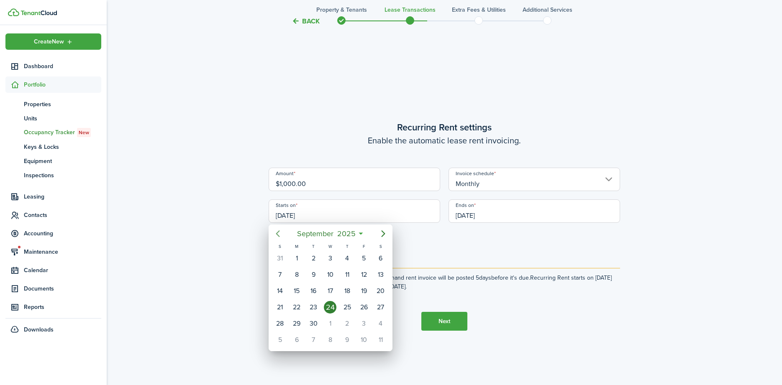
click at [281, 235] on icon "Previous page" at bounding box center [278, 234] width 10 height 10
click at [362, 260] on div "1" at bounding box center [364, 258] width 13 height 13
type input "[DATE]"
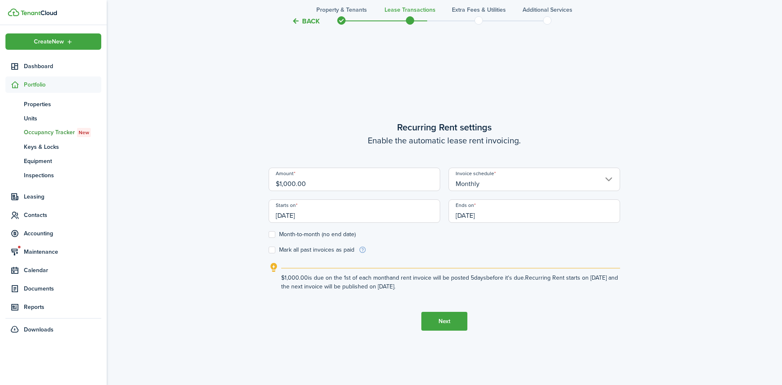
click at [496, 214] on input "[DATE]" at bounding box center [535, 211] width 172 height 23
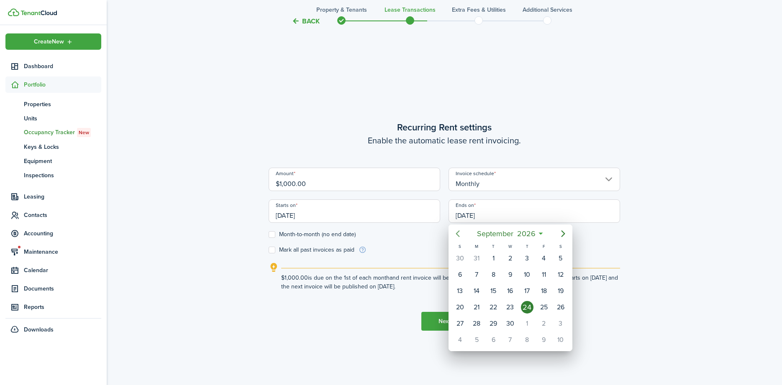
click at [457, 235] on icon "Previous page" at bounding box center [458, 234] width 10 height 10
click at [543, 325] on div "31" at bounding box center [544, 324] width 13 height 13
type input "[DATE]"
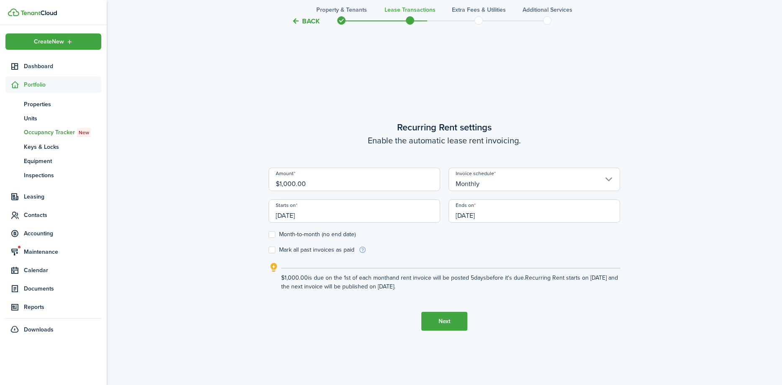
click at [441, 318] on button "Next" at bounding box center [444, 321] width 46 height 19
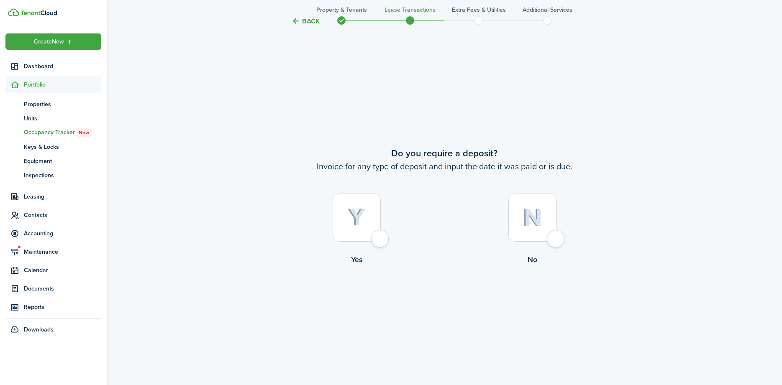
scroll to position [715, 0]
click at [376, 236] on div at bounding box center [357, 216] width 48 height 48
radio input "true"
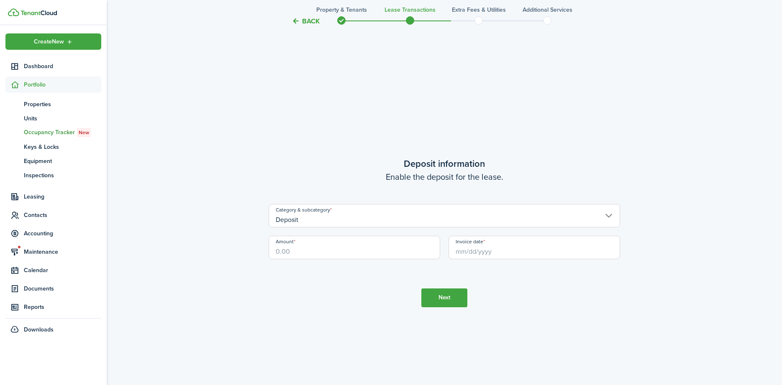
scroll to position [1100, 0]
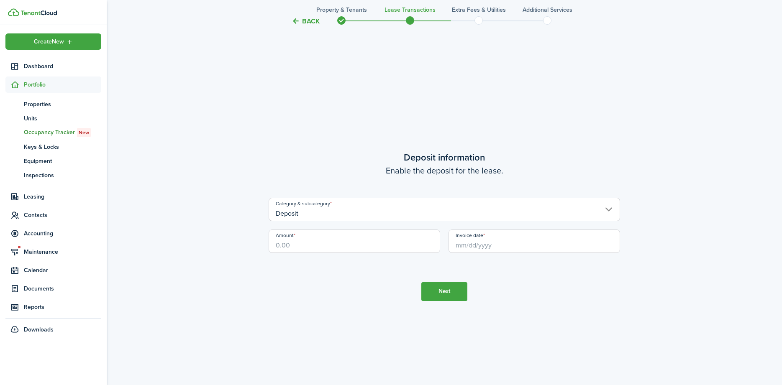
click at [297, 242] on input "Amount" at bounding box center [355, 241] width 172 height 23
click at [464, 246] on input "Invoice date" at bounding box center [535, 241] width 172 height 23
type input "$1,000.00"
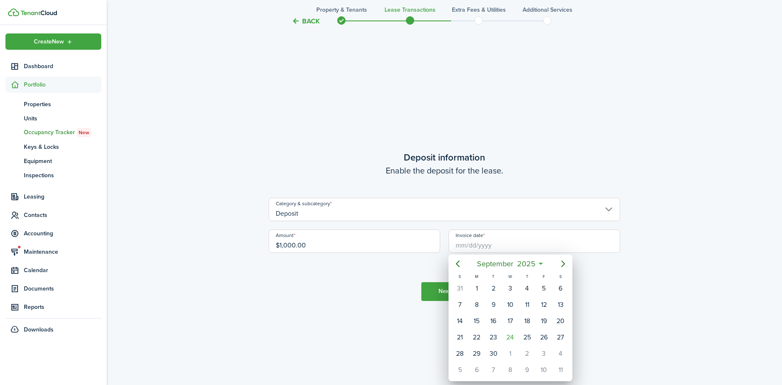
type input "[DATE]"
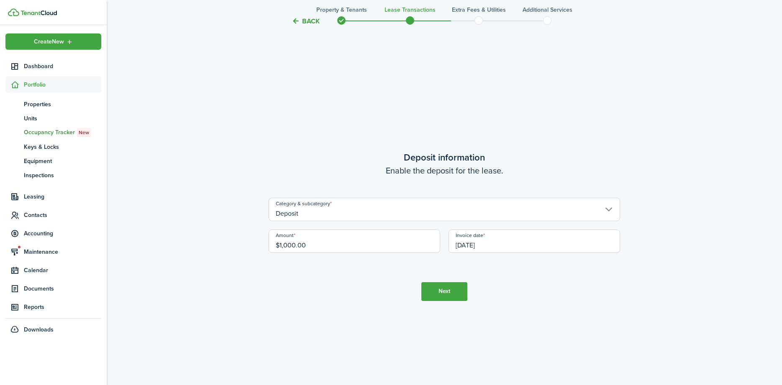
click at [443, 289] on button "Next" at bounding box center [444, 291] width 46 height 19
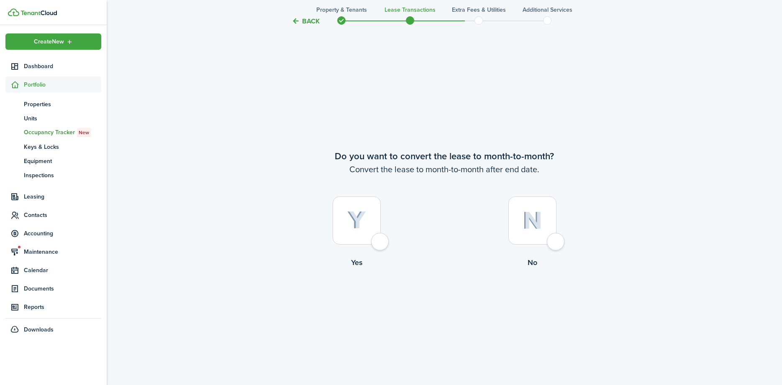
scroll to position [1485, 0]
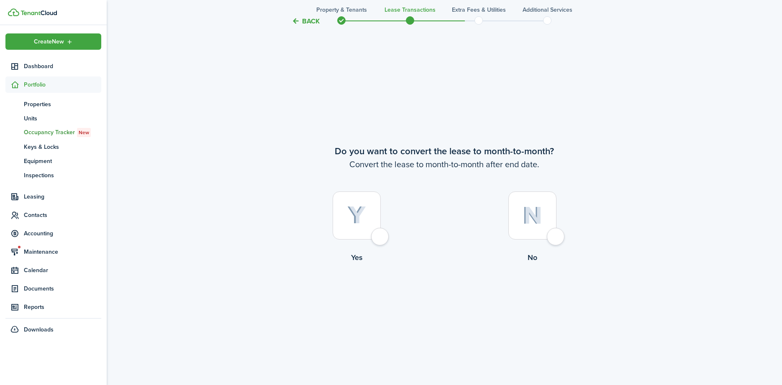
click at [551, 237] on div at bounding box center [532, 216] width 48 height 48
radio input "true"
click at [441, 298] on button "Continue" at bounding box center [444, 297] width 46 height 19
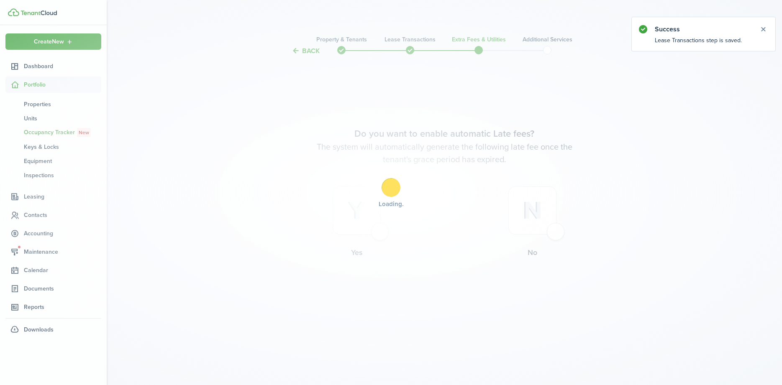
scroll to position [0, 0]
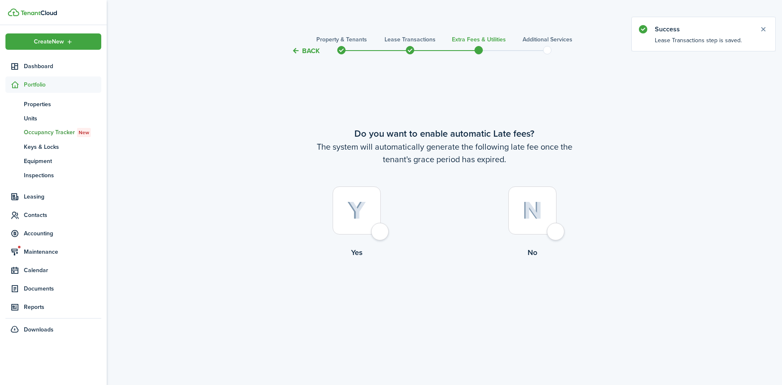
click at [553, 230] on div at bounding box center [532, 211] width 48 height 48
radio input "true"
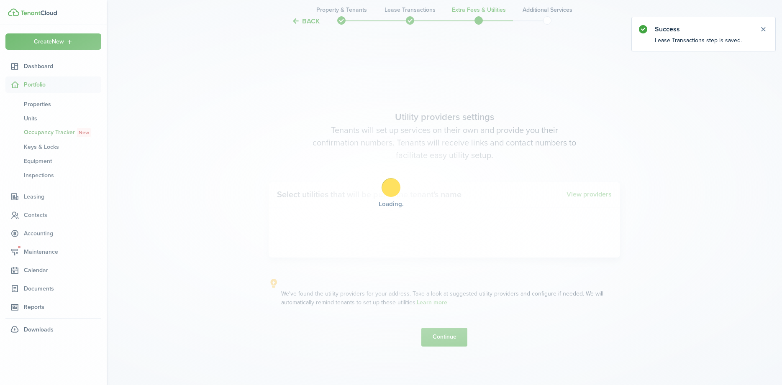
scroll to position [329, 0]
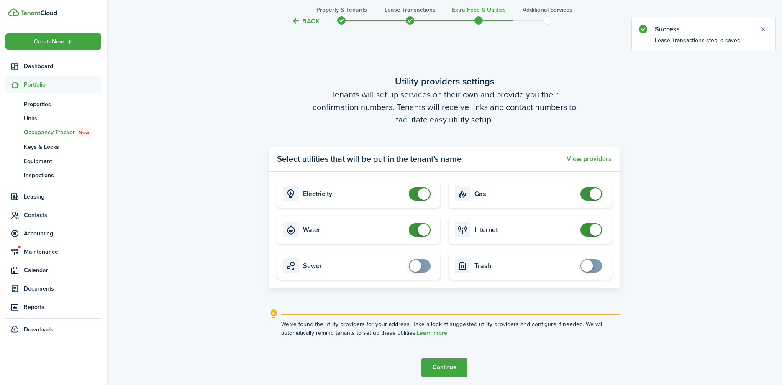
click at [445, 370] on button "Continue" at bounding box center [444, 368] width 46 height 19
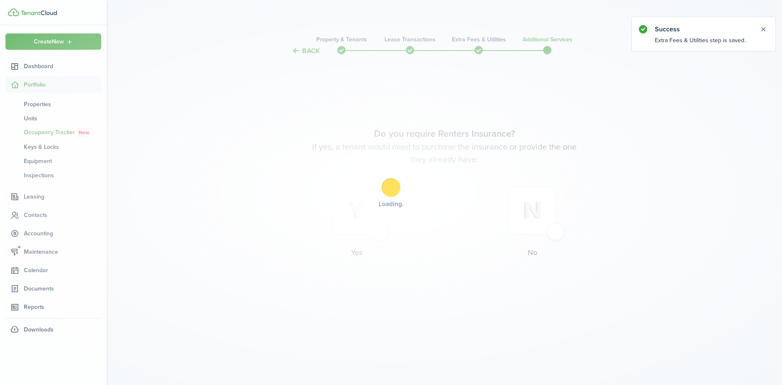
scroll to position [0, 0]
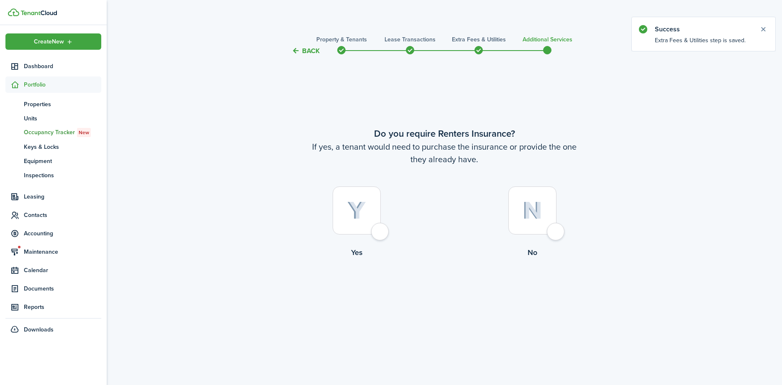
click at [553, 233] on div at bounding box center [532, 211] width 48 height 48
radio input "true"
click at [445, 290] on button "Complete move in" at bounding box center [445, 293] width 62 height 19
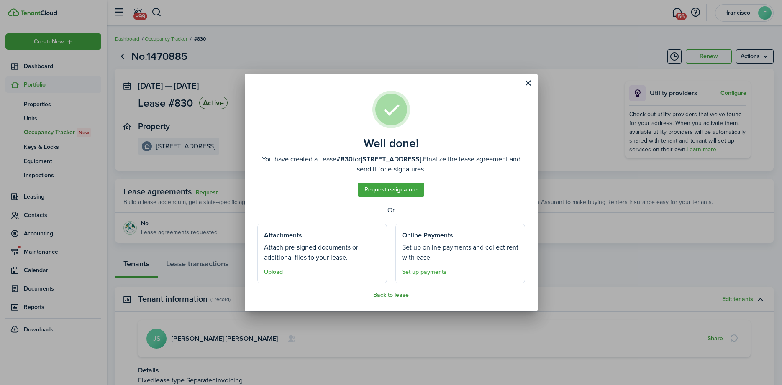
click at [391, 295] on button "Back to lease" at bounding box center [391, 295] width 36 height 7
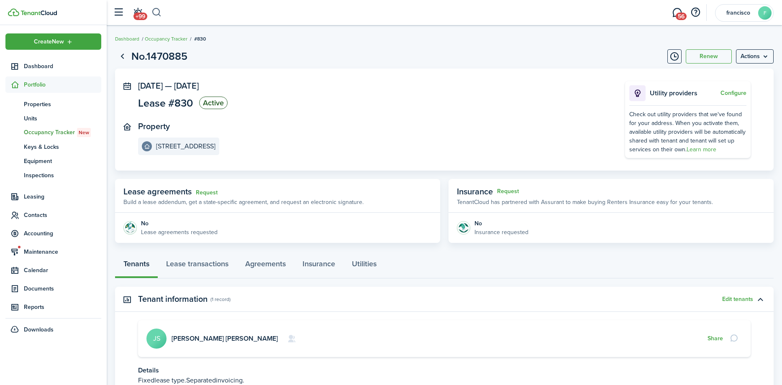
click at [159, 13] on button "button" at bounding box center [156, 12] width 10 height 14
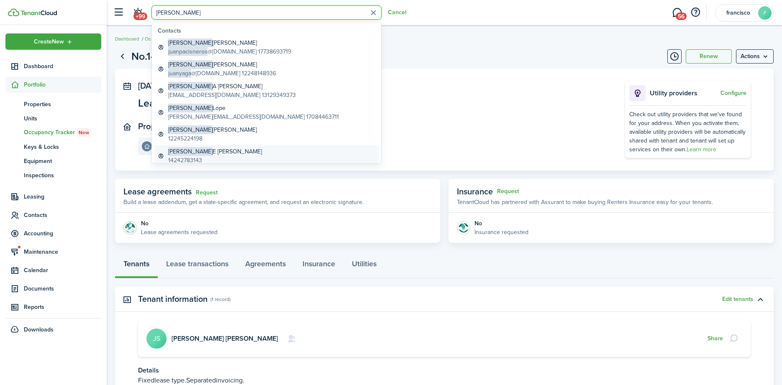
type input "[PERSON_NAME]"
click at [180, 149] on span "[PERSON_NAME]" at bounding box center [190, 151] width 44 height 9
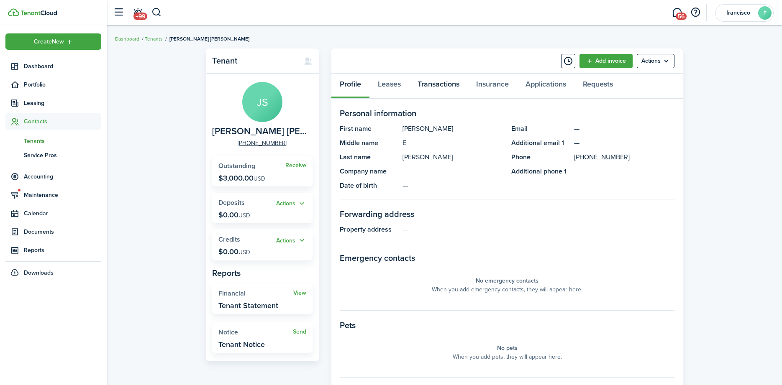
click at [434, 83] on link "Transactions" at bounding box center [438, 86] width 59 height 25
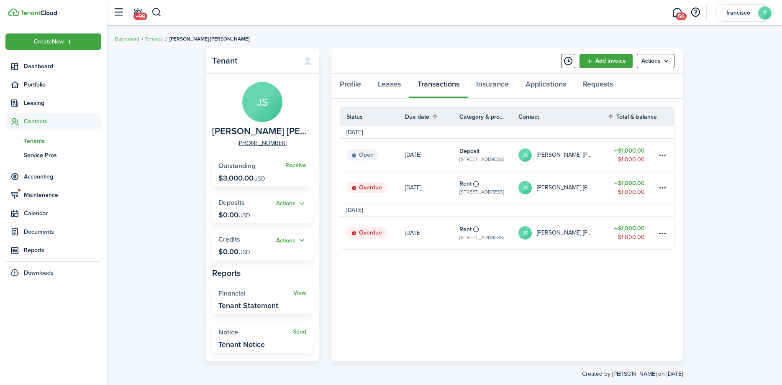
click at [373, 231] on status "Overdue" at bounding box center [366, 233] width 41 height 12
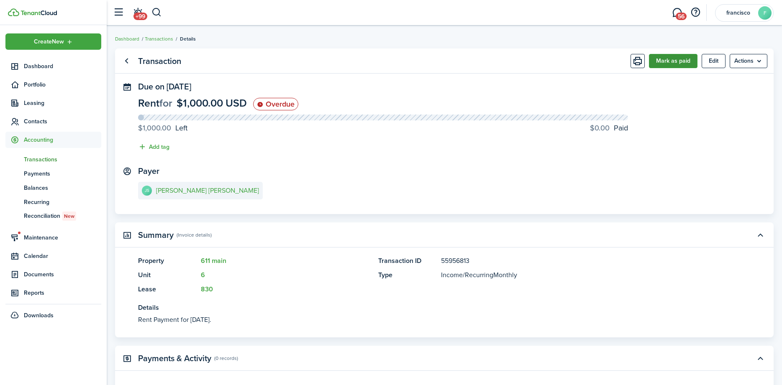
click at [672, 61] on button "Mark as paid" at bounding box center [673, 61] width 49 height 14
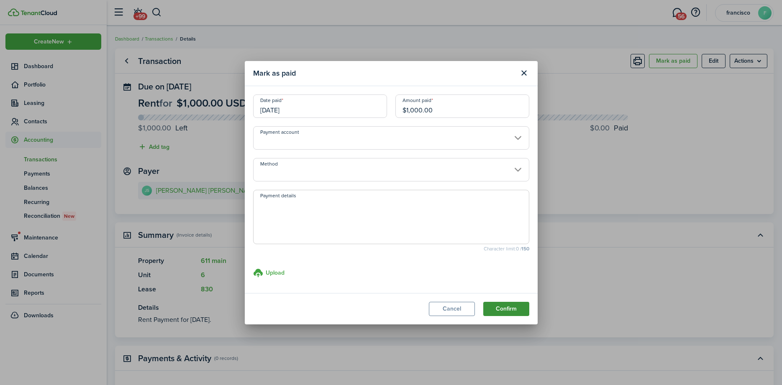
click at [510, 310] on button "Confirm" at bounding box center [506, 309] width 46 height 14
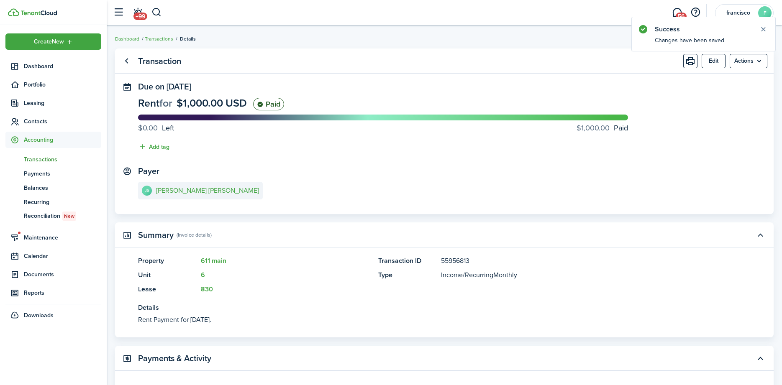
click at [128, 59] on link "Go back" at bounding box center [126, 61] width 14 height 14
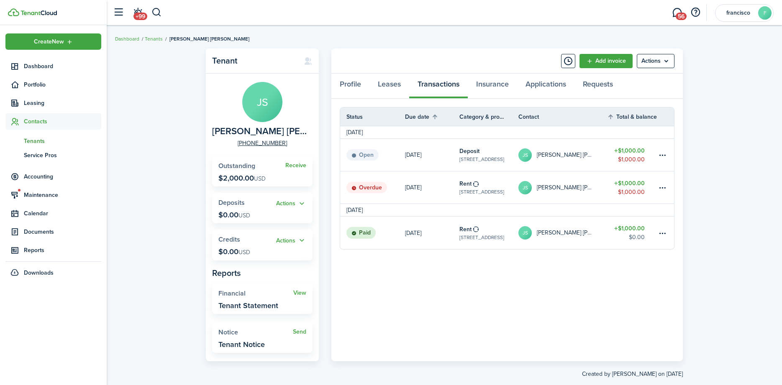
click at [369, 155] on status "Open" at bounding box center [362, 155] width 32 height 12
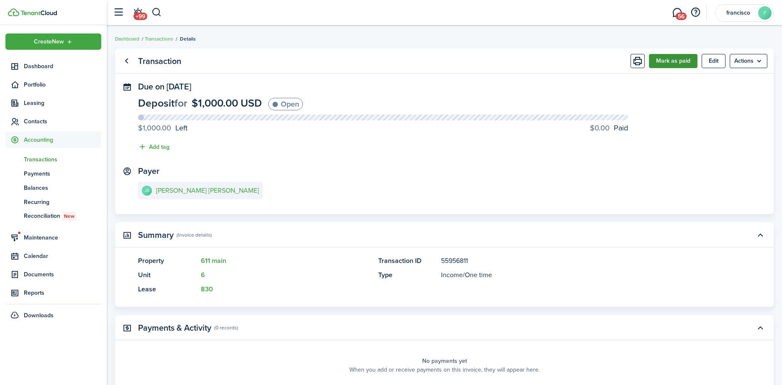
click at [662, 60] on button "Mark as paid" at bounding box center [673, 61] width 49 height 14
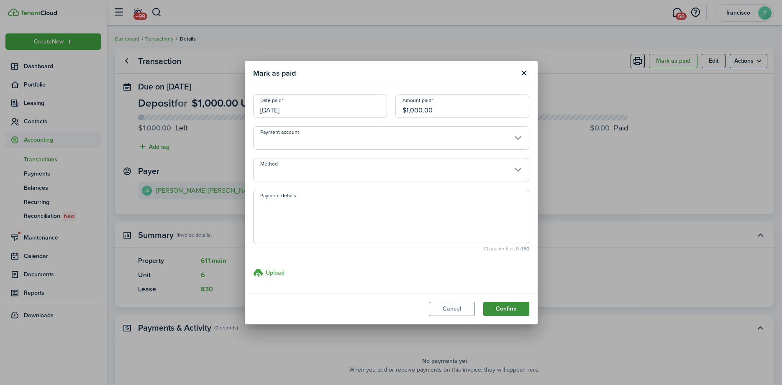
click at [491, 309] on button "Confirm" at bounding box center [506, 309] width 46 height 14
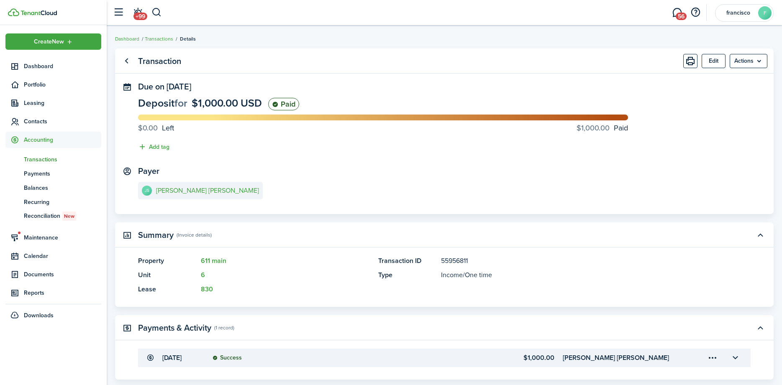
scroll to position [69, 0]
